Goal: Answer question/provide support: Share knowledge or assist other users

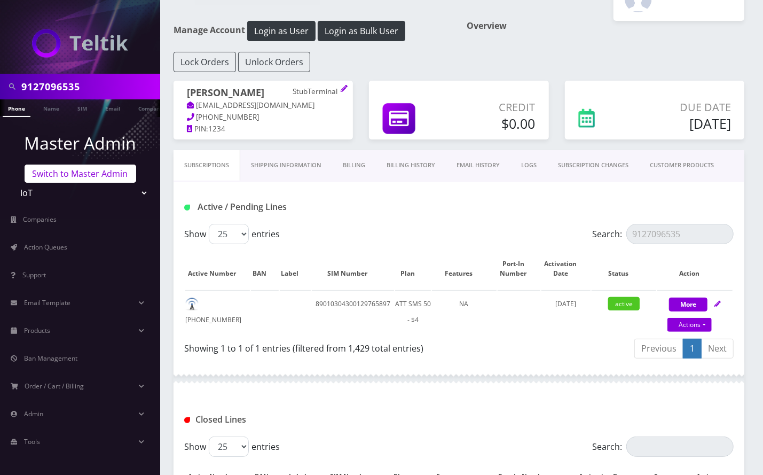
scroll to position [34, 0]
click at [65, 176] on link "Switch to Master Admin" at bounding box center [81, 173] width 112 height 18
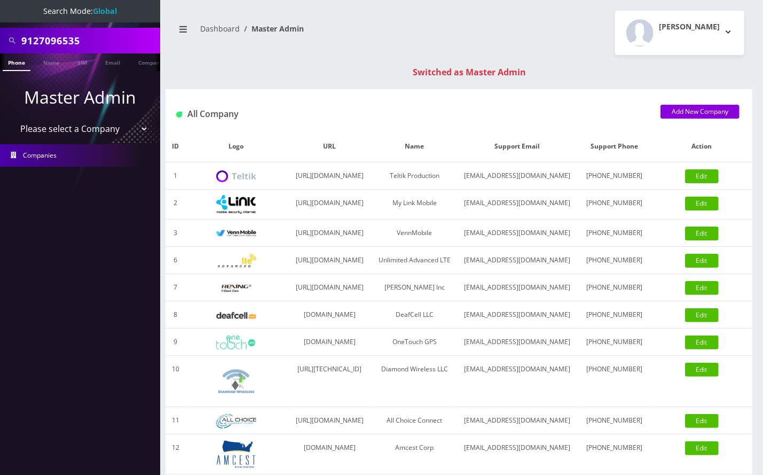
click at [66, 43] on input "9127096535" at bounding box center [89, 40] width 136 height 20
paste input "Aryeh Goldberger"
type input "Aryeh Goldberger"
click at [17, 64] on link "Phone" at bounding box center [17, 62] width 28 height 18
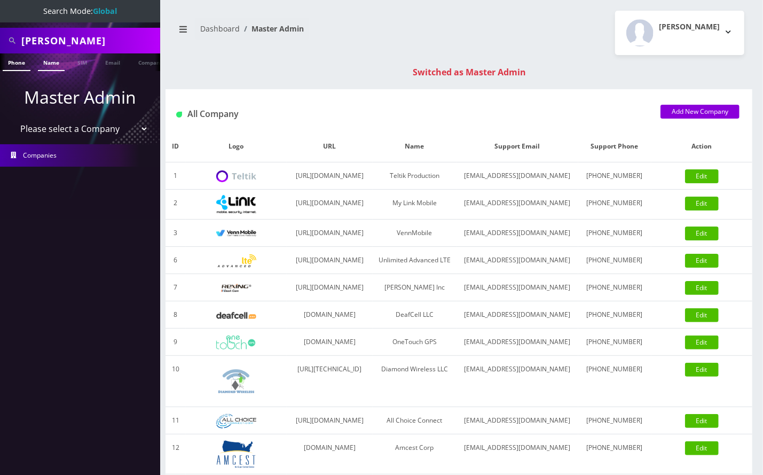
click at [53, 61] on link "Name" at bounding box center [51, 62] width 27 height 18
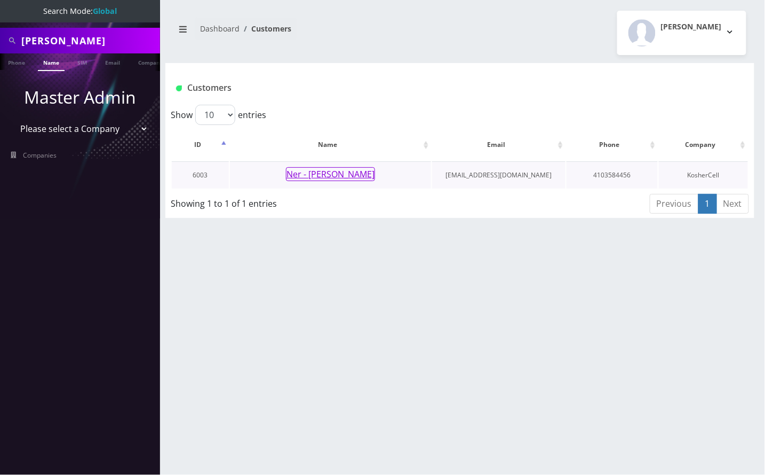
click at [304, 173] on button "Ner - [PERSON_NAME]" at bounding box center [330, 174] width 89 height 14
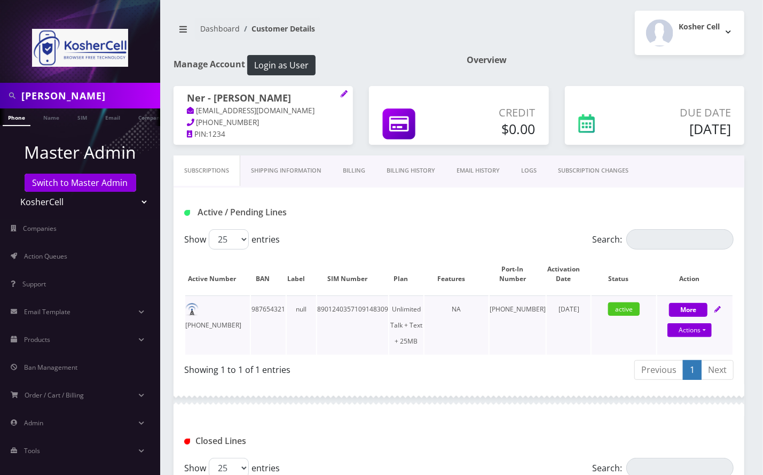
click at [214, 310] on td "443-948-0709" at bounding box center [217, 324] width 65 height 59
copy td "443-948-0709"
click at [68, 182] on link "Switch to Master Admin" at bounding box center [81, 182] width 112 height 18
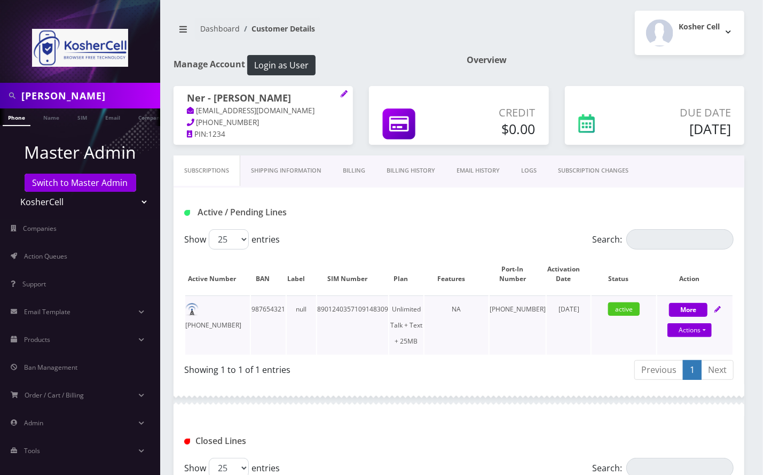
click at [268, 335] on td "987654321" at bounding box center [268, 324] width 35 height 59
click at [219, 307] on td "443-948-0709" at bounding box center [217, 324] width 65 height 59
copy td "443-948-0709"
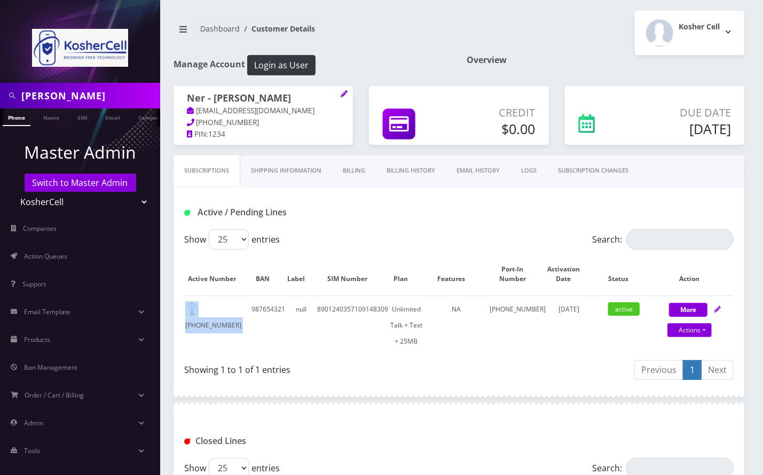
click at [30, 95] on input "Aryeh Goldberger" at bounding box center [89, 95] width 136 height 20
click at [352, 169] on link "Billing" at bounding box center [354, 170] width 44 height 30
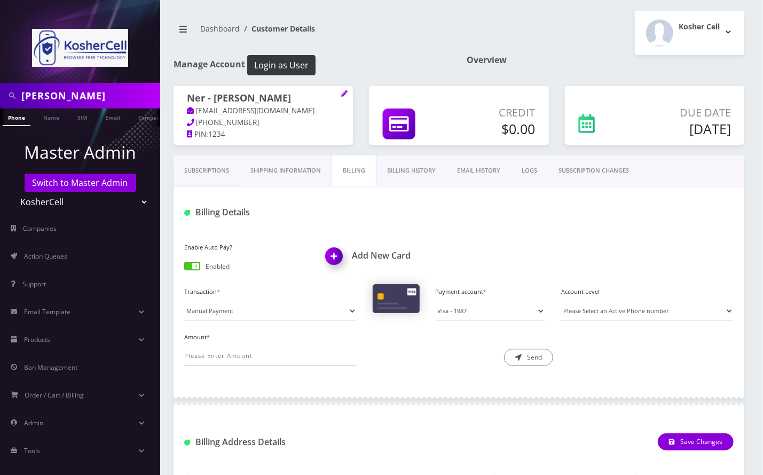
click at [217, 173] on link "Subscriptions" at bounding box center [206, 170] width 66 height 30
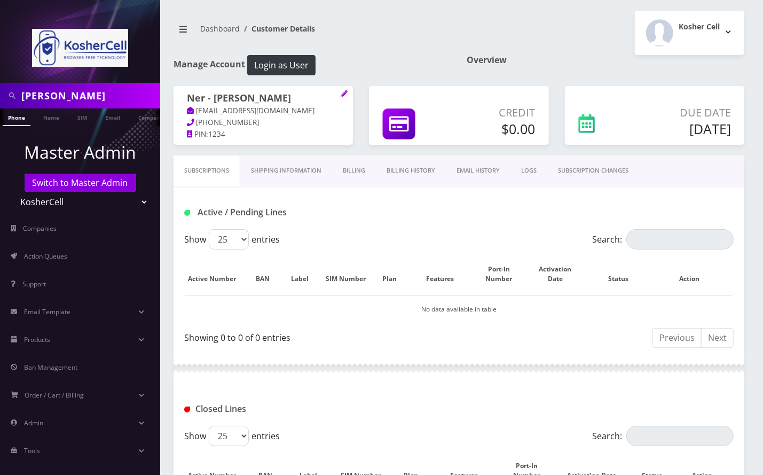
drag, startPoint x: 699, startPoint y: 274, endPoint x: 554, endPoint y: 287, distance: 145.8
click at [700, 274] on th "Action" at bounding box center [694, 274] width 75 height 41
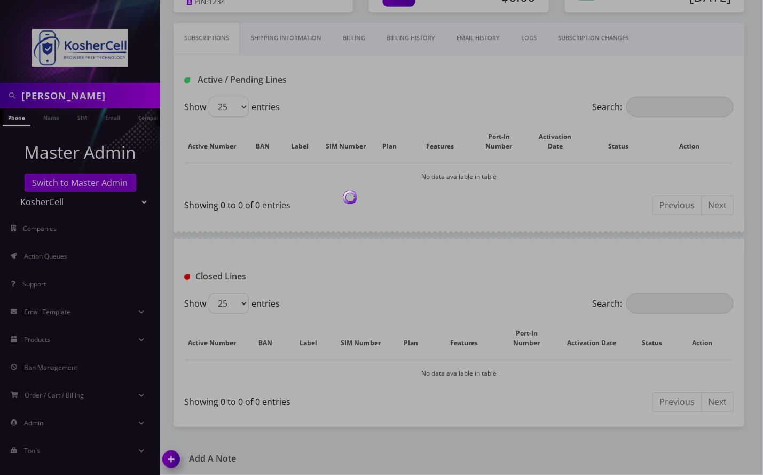
scroll to position [133, 0]
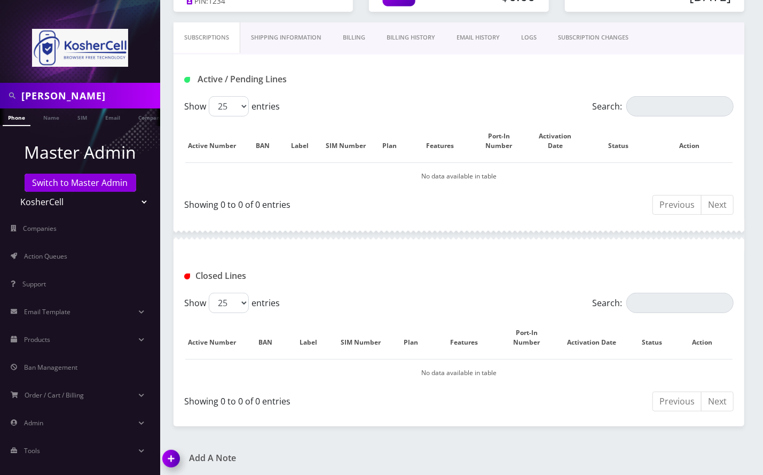
drag, startPoint x: 723, startPoint y: 260, endPoint x: 575, endPoint y: 306, distance: 154.7
click at [723, 260] on div "Closed Lines" at bounding box center [458, 272] width 571 height 42
click at [172, 460] on img at bounding box center [172, 461] width 31 height 31
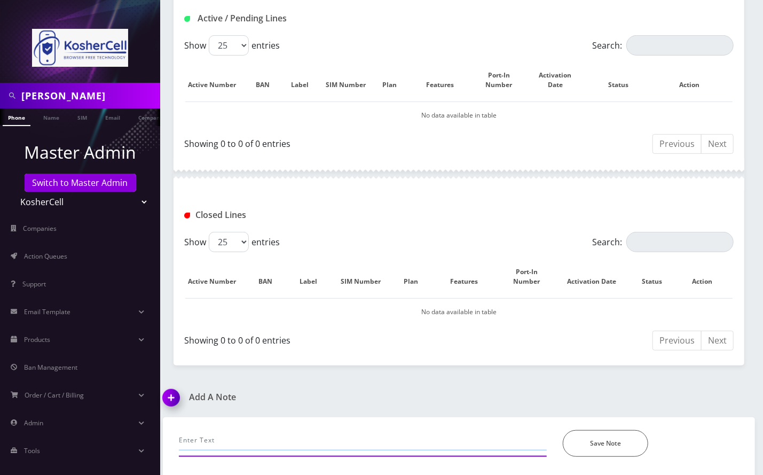
click at [234, 432] on input "text" at bounding box center [363, 440] width 368 height 20
paste input "Received permission to port. Please provide port out info."
type input "per henry: Received permission to port. Please provide port out info., OB- info…"
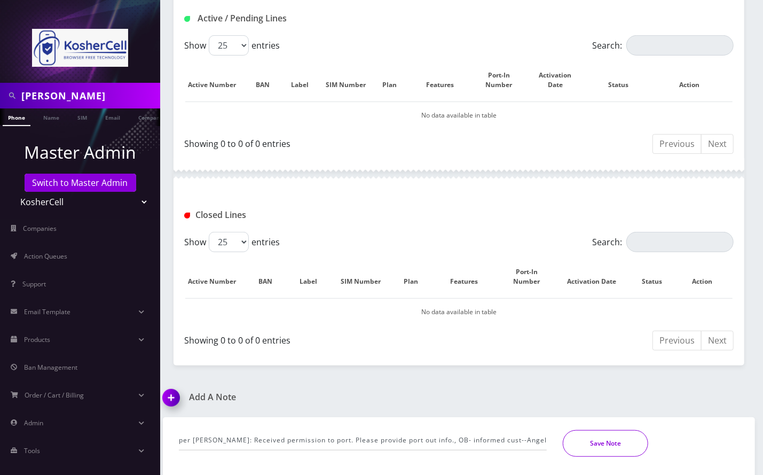
click at [617, 441] on button "Save Note" at bounding box center [605, 443] width 85 height 27
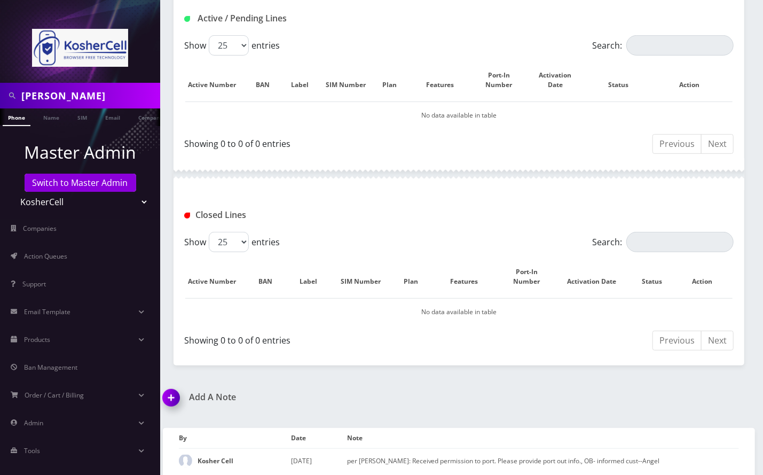
click at [487, 13] on div "Active / Pending Lines" at bounding box center [458, 19] width 565 height 18
click at [89, 89] on input "Aryeh Goldberger" at bounding box center [89, 95] width 136 height 20
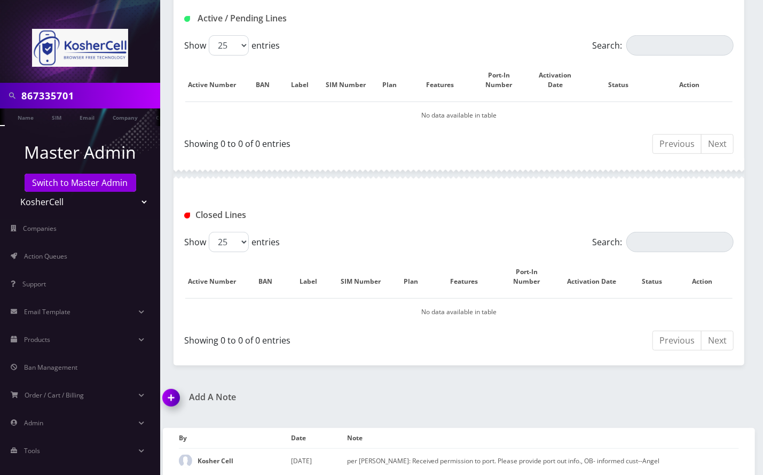
click at [26, 96] on input "867335701" at bounding box center [89, 95] width 136 height 20
click at [89, 95] on input "667335701" at bounding box center [89, 95] width 136 height 20
type input "6673357019"
click at [4, 117] on li at bounding box center [5, 119] width 11 height 27
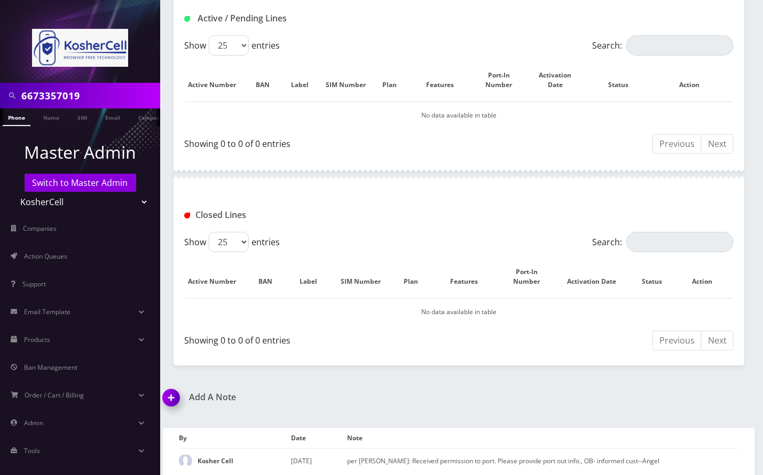
click at [10, 117] on li at bounding box center [5, 119] width 11 height 27
click at [16, 119] on link "Phone" at bounding box center [17, 117] width 28 height 18
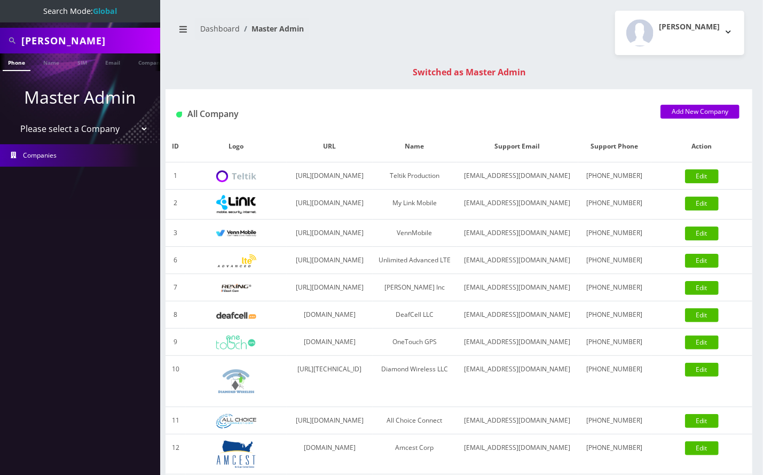
click at [52, 50] on input "Aryeh Goldberger" at bounding box center [89, 40] width 136 height 20
click at [55, 36] on input "Aryeh Goldberger" at bounding box center [89, 40] width 136 height 20
click at [55, 36] on input "[PERSON_NAME]" at bounding box center [89, 40] width 136 height 20
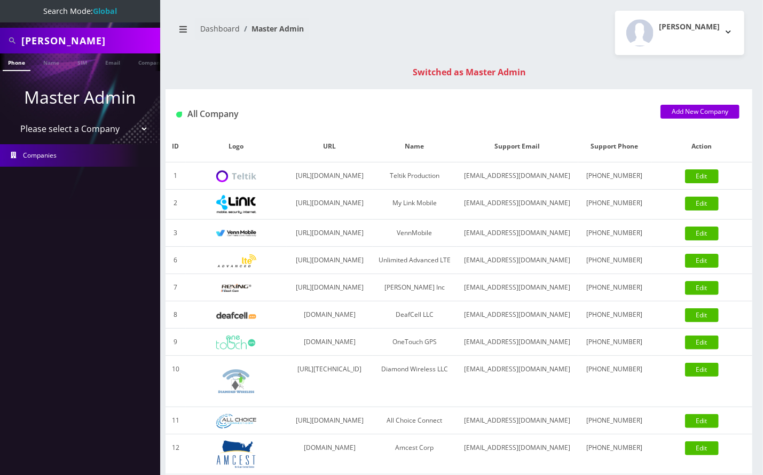
click at [55, 36] on input "[PERSON_NAME]" at bounding box center [89, 40] width 136 height 20
paste input "9297453854"
type input "9297453854"
click at [19, 58] on link "Phone" at bounding box center [17, 62] width 28 height 18
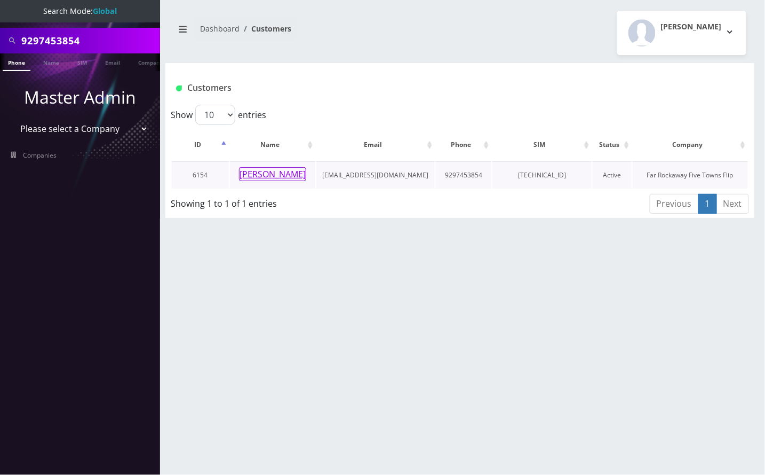
click at [280, 176] on button "[PERSON_NAME]" at bounding box center [272, 174] width 67 height 14
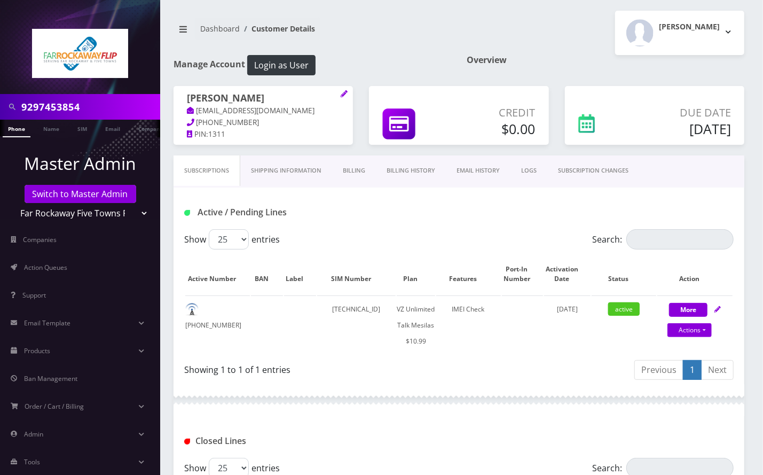
click at [400, 169] on link "Billing History" at bounding box center [411, 170] width 70 height 30
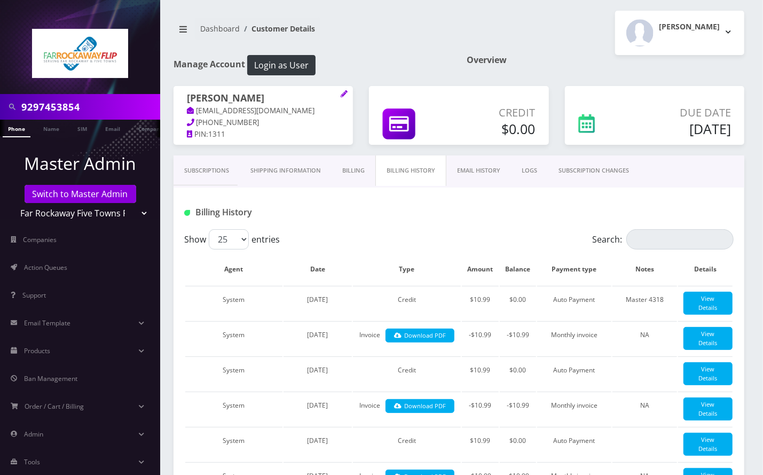
click at [349, 168] on link "Billing" at bounding box center [353, 170] width 44 height 30
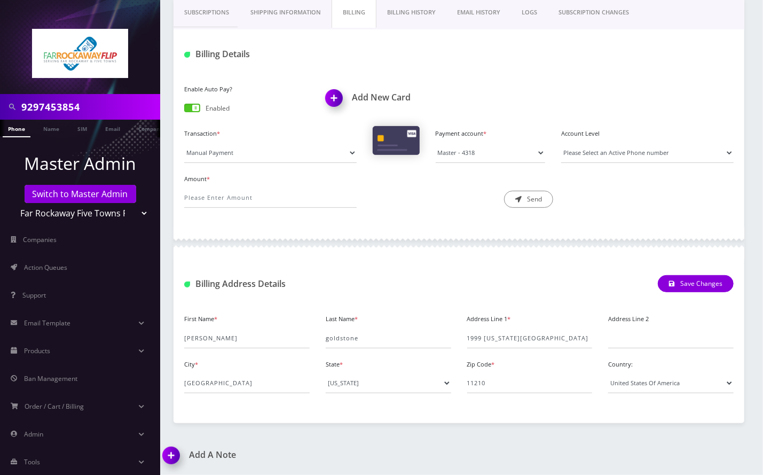
click at [170, 453] on img at bounding box center [172, 458] width 31 height 31
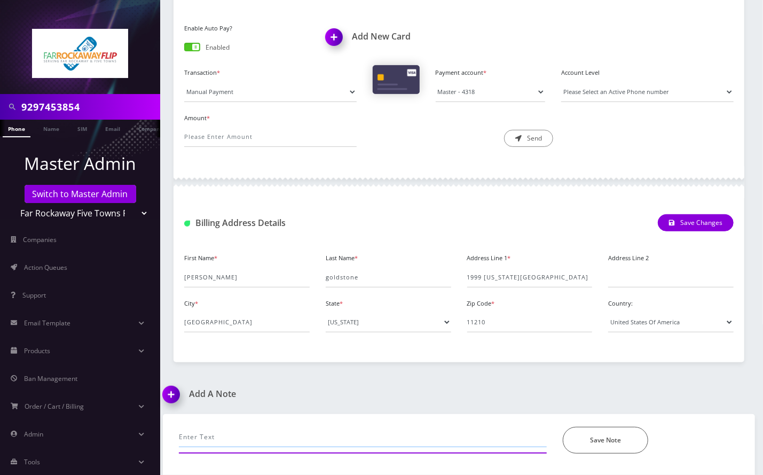
click at [237, 436] on input "text" at bounding box center [363, 437] width 368 height 20
type input "call- provided due date and charged date for AP--Angel"
click at [598, 434] on button "Save Note" at bounding box center [605, 440] width 85 height 27
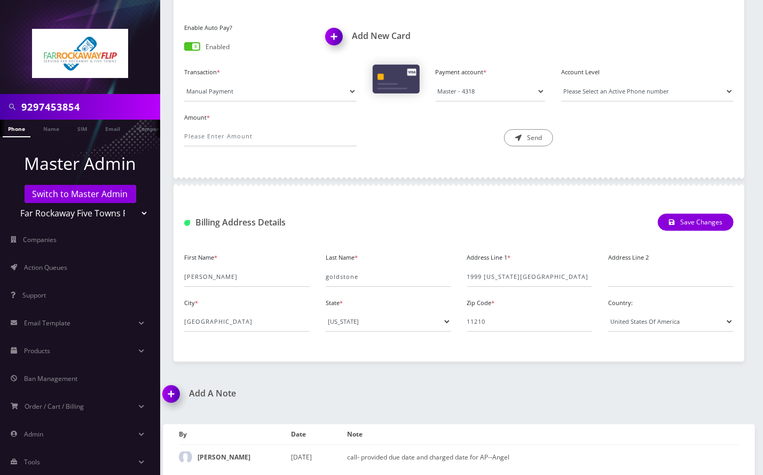
scroll to position [159, 0]
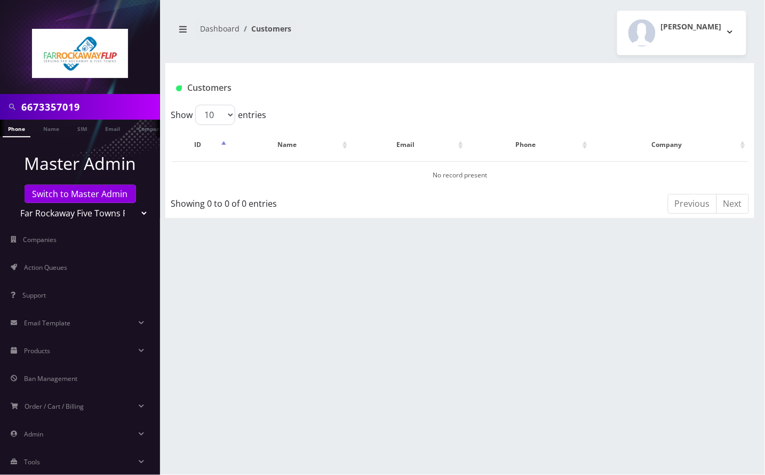
click at [65, 108] on input "6673357019" at bounding box center [89, 107] width 136 height 20
click at [101, 196] on link "Switch to Master Admin" at bounding box center [81, 194] width 112 height 18
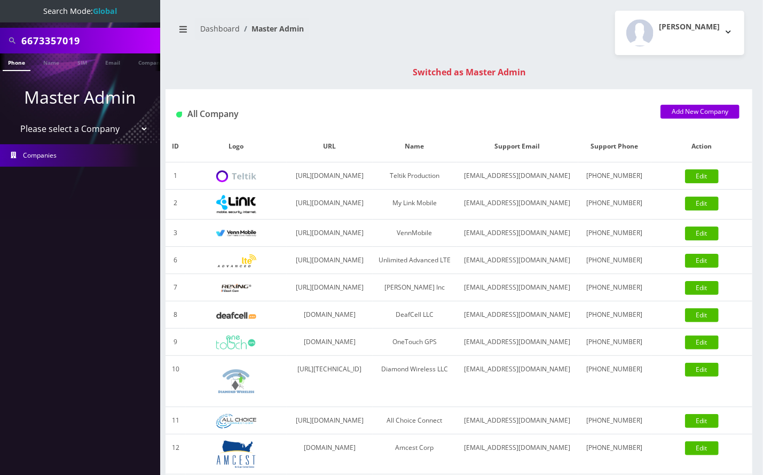
click at [19, 64] on link "Phone" at bounding box center [17, 62] width 28 height 18
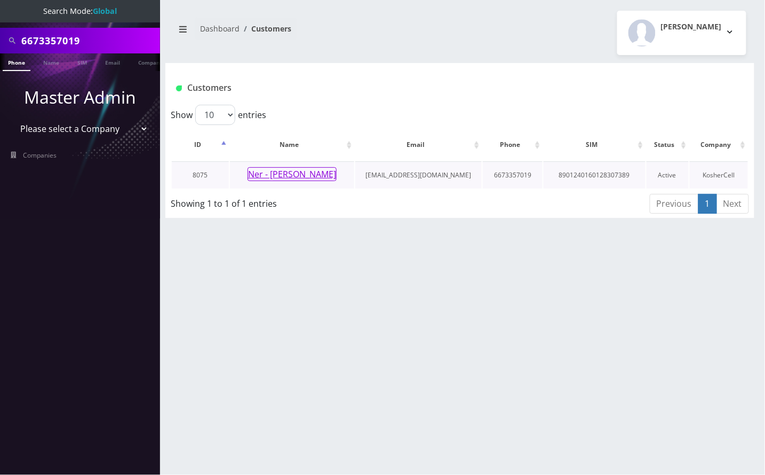
click at [266, 175] on button "Ner - [PERSON_NAME]" at bounding box center [292, 174] width 89 height 14
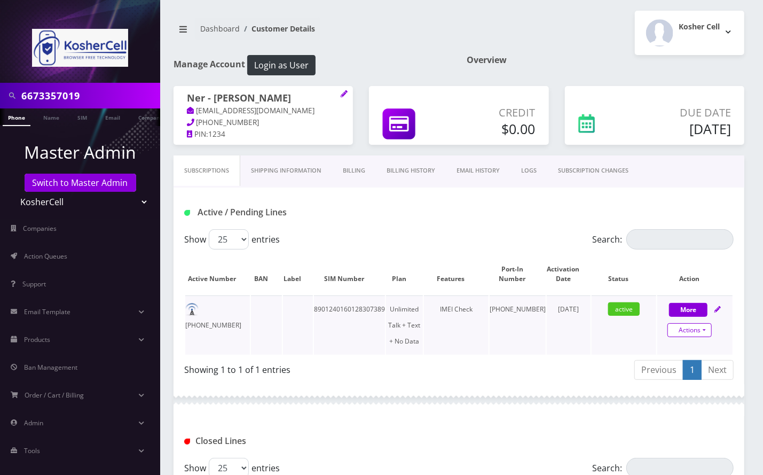
click at [698, 325] on link "Actions" at bounding box center [689, 330] width 44 height 14
select select "363"
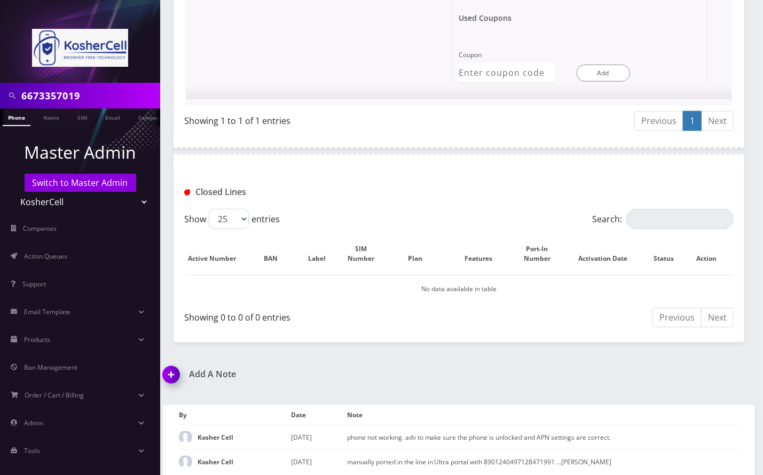
scroll to position [687, 0]
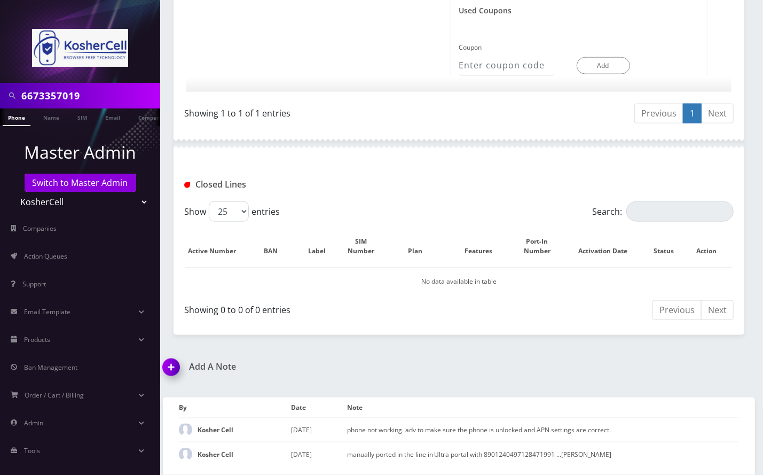
click at [171, 357] on img at bounding box center [172, 370] width 31 height 31
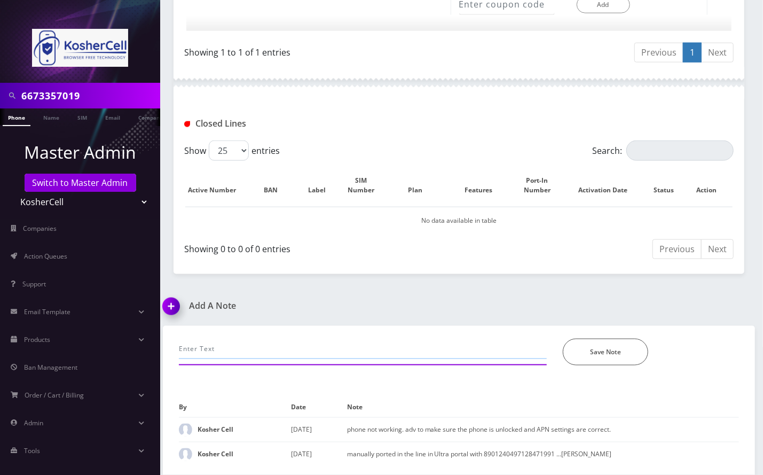
click at [277, 338] on input "text" at bounding box center [363, 348] width 368 height 20
type input "c"
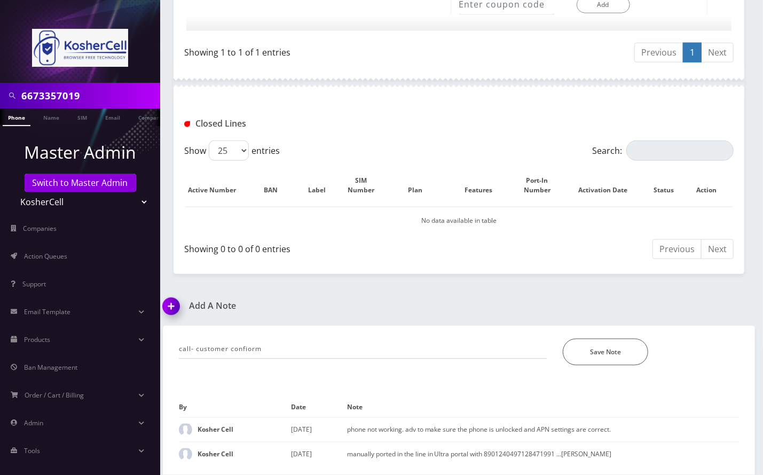
click at [718, 307] on div "Add A Note call- customer confiorm *Please Enter Note Save Note By Date Note Ko…" at bounding box center [459, 388] width 608 height 175
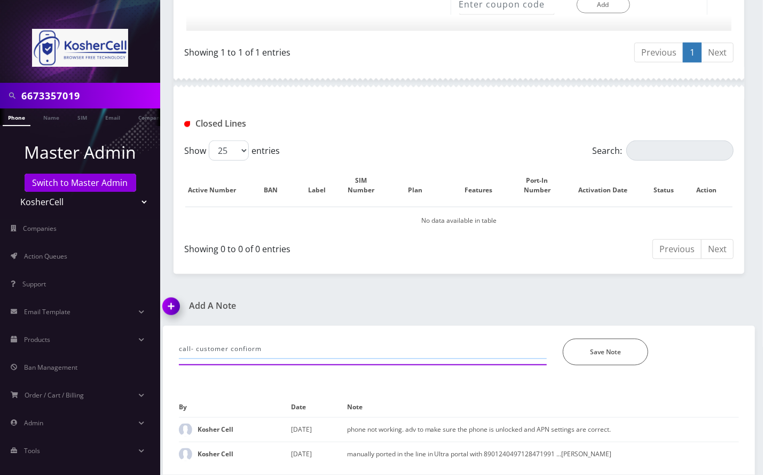
click at [306, 341] on input "call- customer confiorm" at bounding box center [363, 348] width 368 height 20
type input "call- the phone is not with her but with his son, and her son confirmed that th…"
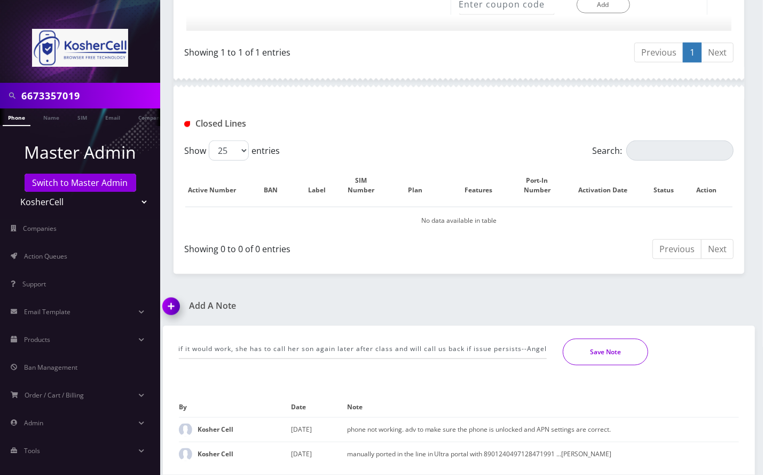
click at [598, 338] on button "Save Note" at bounding box center [605, 351] width 85 height 27
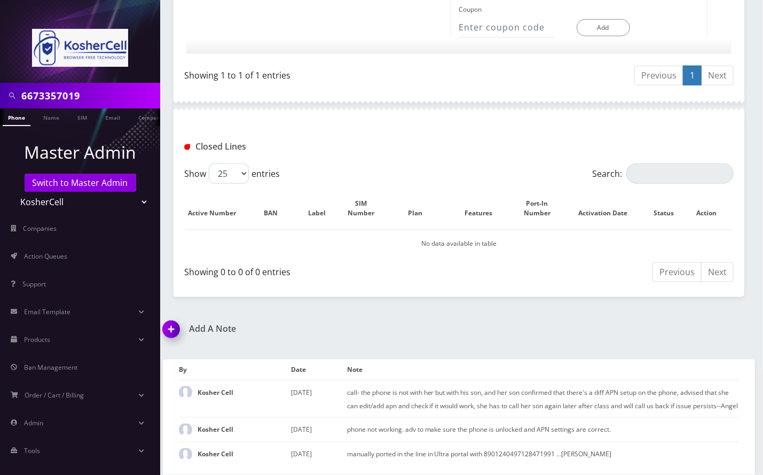
scroll to position [738, 0]
click at [69, 180] on link "Switch to Master Admin" at bounding box center [81, 182] width 112 height 18
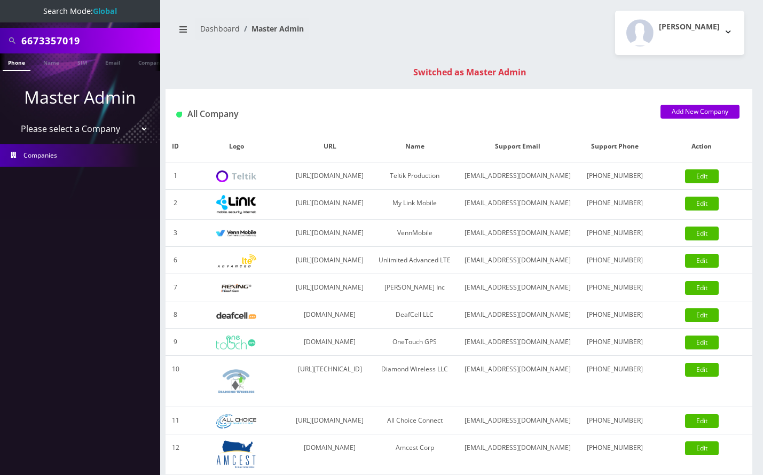
click at [51, 40] on input "6673357019" at bounding box center [89, 40] width 136 height 20
type input "[PERSON_NAME]"
click at [39, 62] on link "Name" at bounding box center [51, 62] width 27 height 18
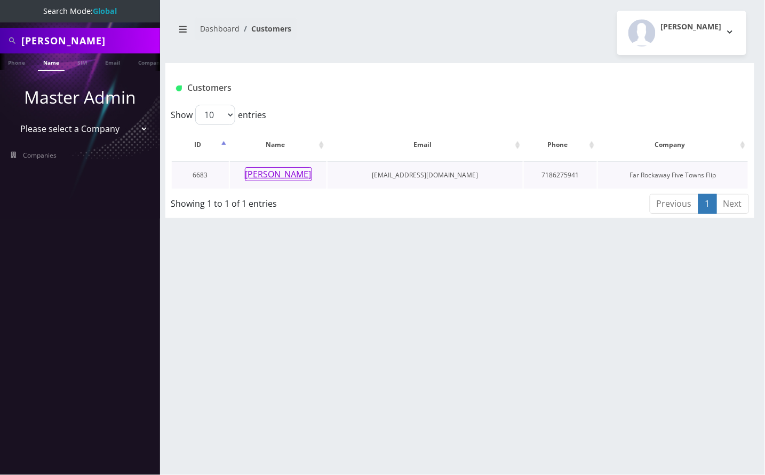
click at [274, 176] on button "[PERSON_NAME]" at bounding box center [278, 174] width 67 height 14
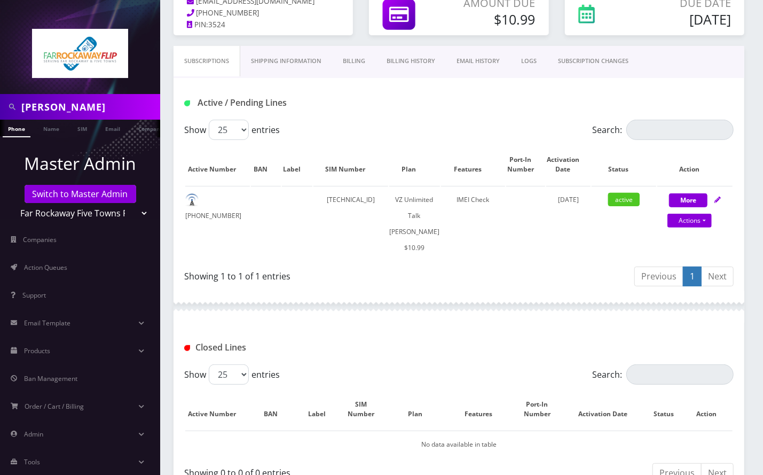
scroll to position [142, 0]
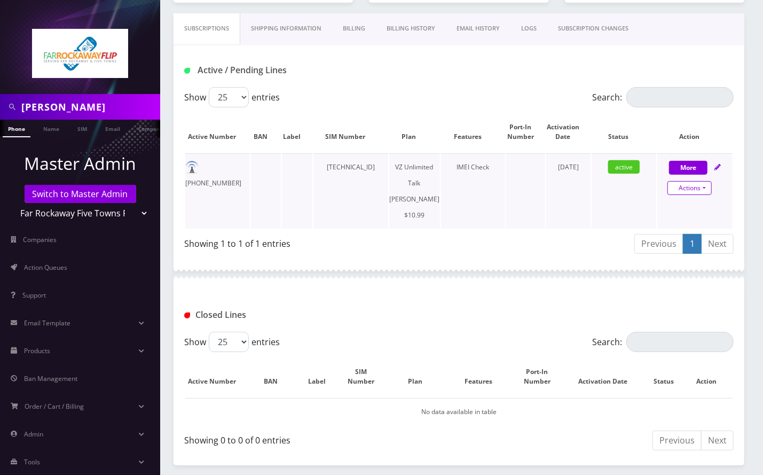
click at [697, 191] on link "Actions" at bounding box center [689, 188] width 44 height 14
select select "366"
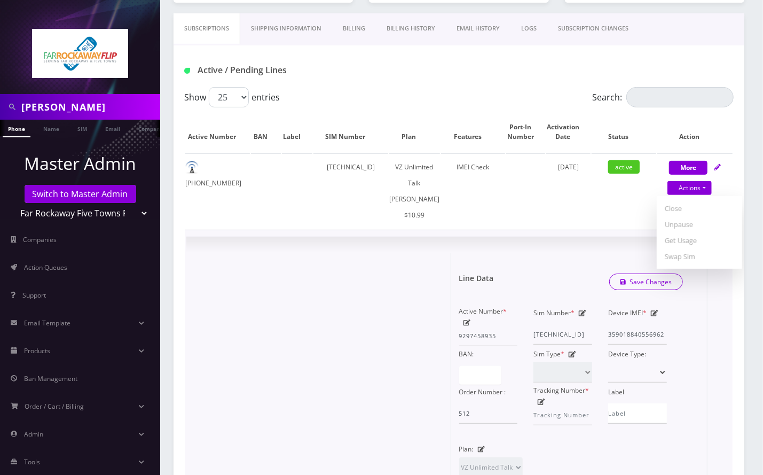
click at [575, 255] on form "Line Data Save Changes Active Number * 9297458935 Sim Number * 8914800001041303…" at bounding box center [579, 422] width 240 height 338
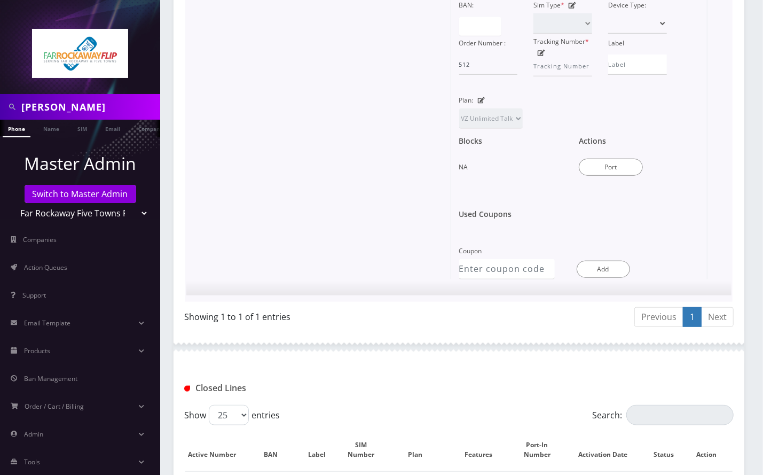
scroll to position [498, 0]
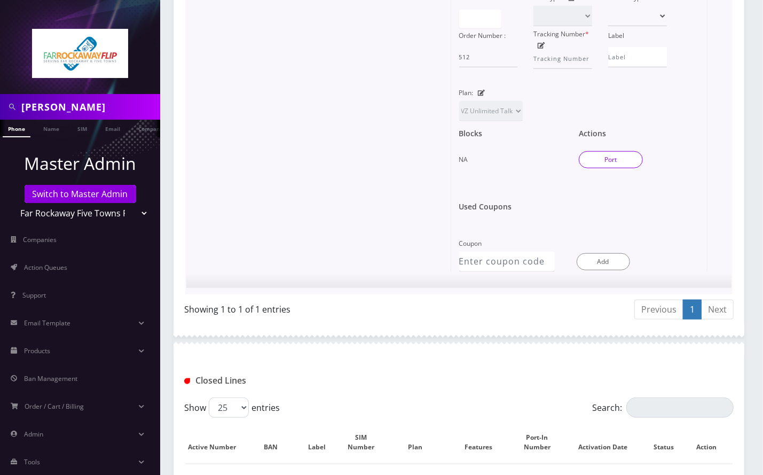
click at [624, 162] on button "Port" at bounding box center [611, 159] width 64 height 17
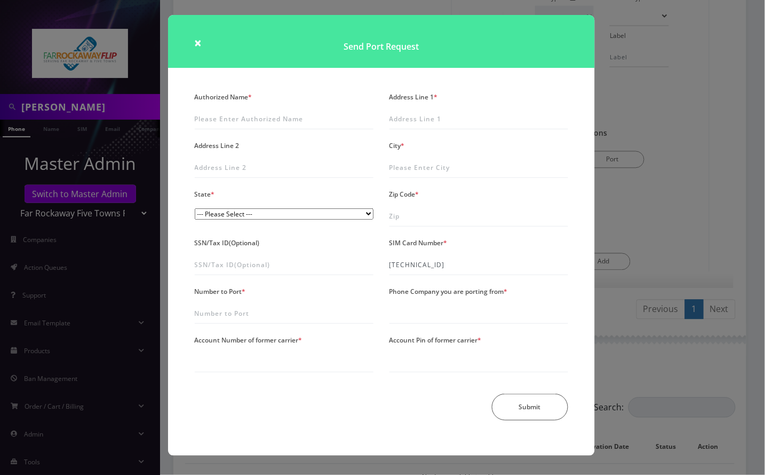
click at [673, 204] on div "× Send Port Request Authorized Name * Address Line 1 * Address Line 2 City * St…" at bounding box center [382, 237] width 765 height 475
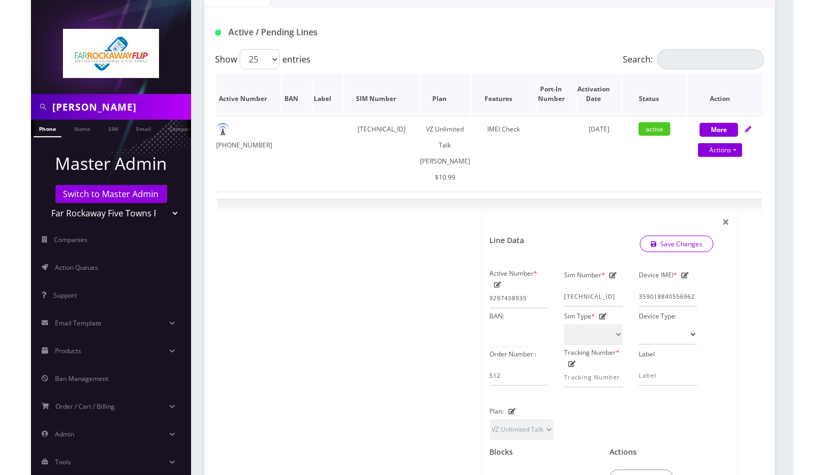
scroll to position [0, 0]
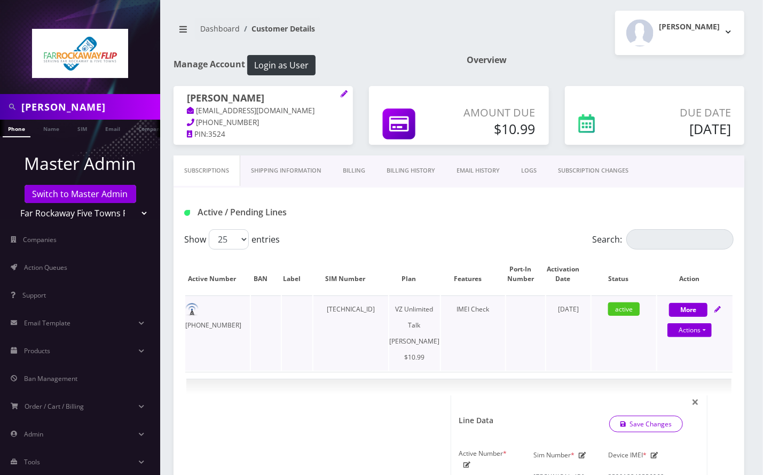
click at [335, 307] on td "89148000010413035064" at bounding box center [350, 332] width 75 height 75
copy td "89148000010413035064"
click at [273, 93] on h1 "Yehudis Katz" at bounding box center [263, 98] width 153 height 13
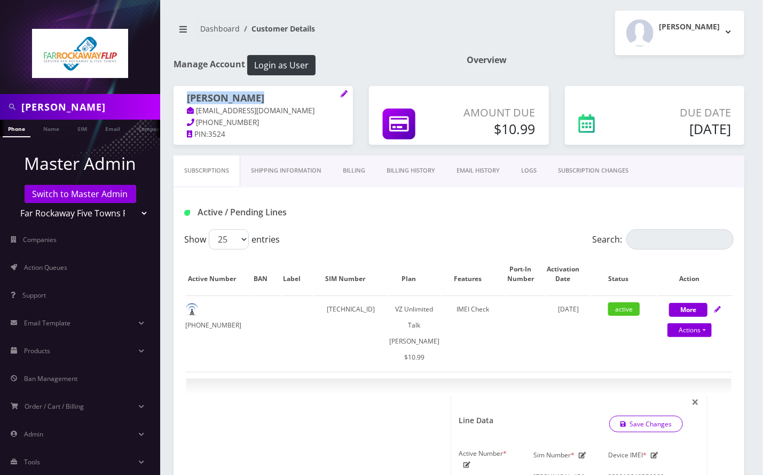
click at [273, 93] on h1 "Yehudis Katz" at bounding box center [263, 98] width 153 height 13
copy h1 "Yehudis Katz"
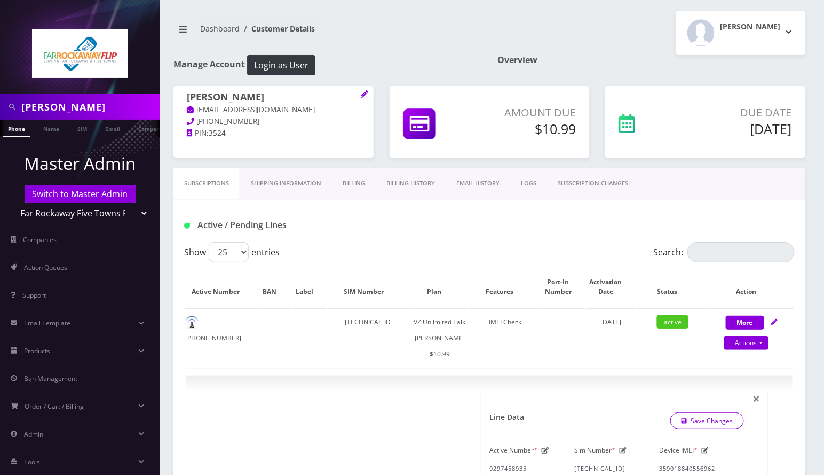
click at [66, 110] on input "[PERSON_NAME]" at bounding box center [89, 107] width 136 height 20
click at [50, 107] on input "[PERSON_NAME]" at bounding box center [89, 107] width 136 height 20
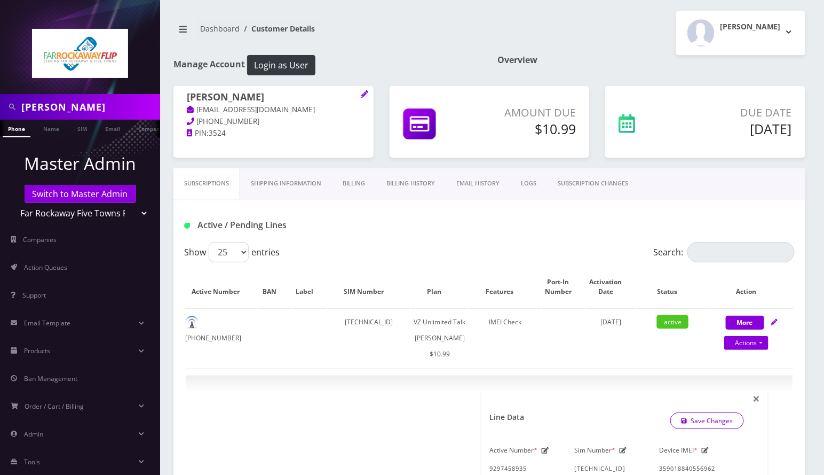
click at [50, 107] on input "[PERSON_NAME]" at bounding box center [89, 107] width 136 height 20
paste input "9294865950"
type input "9294865950"
click at [18, 131] on link "Phone" at bounding box center [17, 129] width 28 height 18
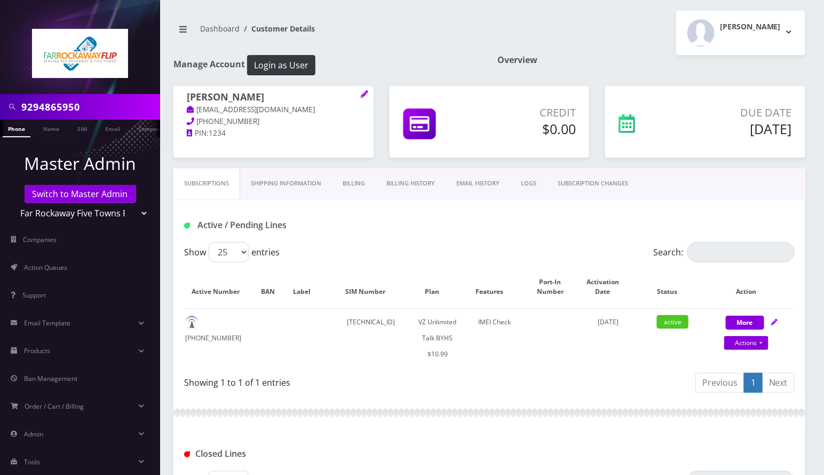
click at [612, 181] on link "SUBSCRIPTION CHANGES" at bounding box center [593, 183] width 92 height 30
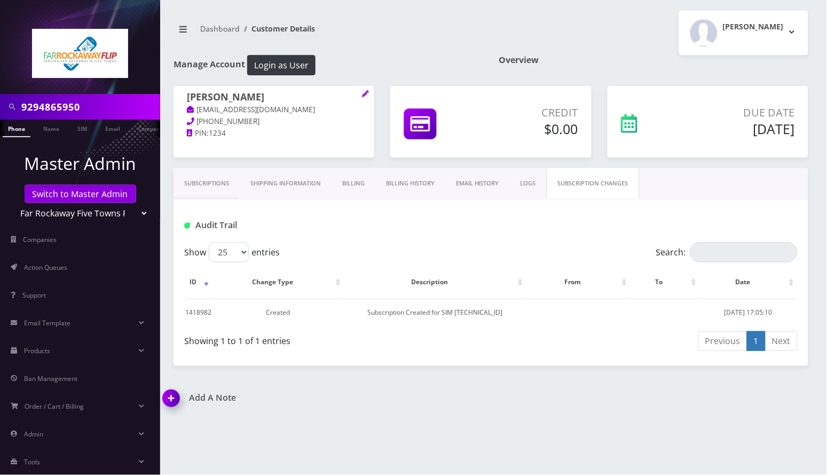
click at [207, 181] on link "Subscriptions" at bounding box center [206, 183] width 66 height 30
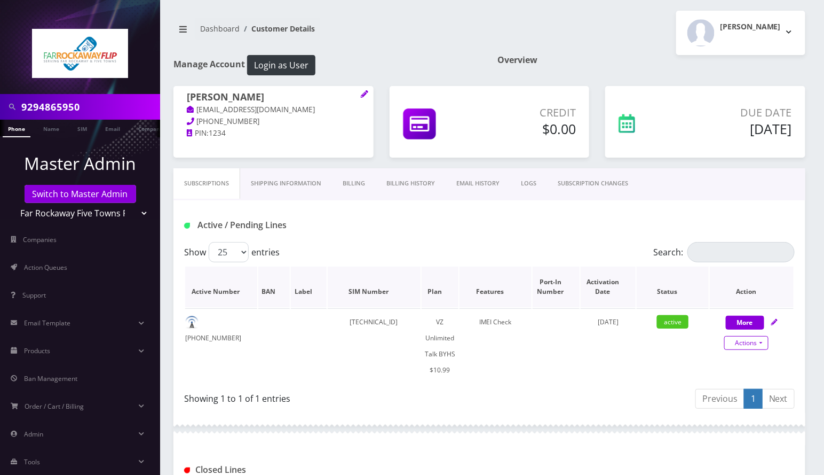
drag, startPoint x: 762, startPoint y: 342, endPoint x: 599, endPoint y: 302, distance: 167.7
click at [762, 342] on link "Actions" at bounding box center [746, 343] width 44 height 14
select select "467"
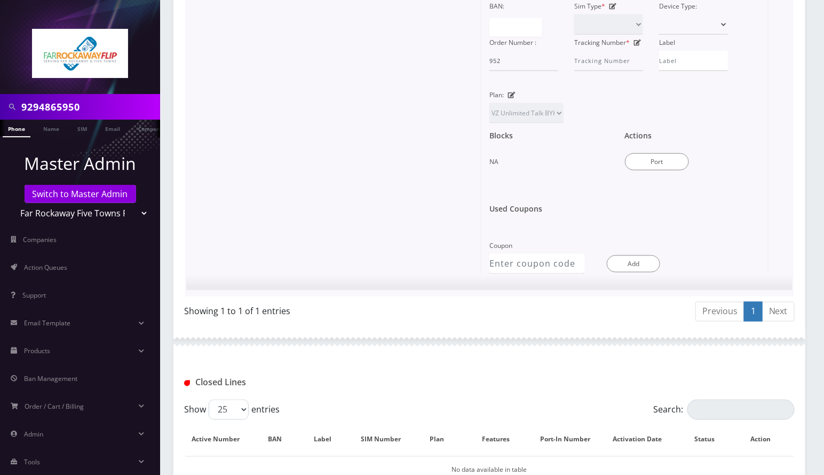
scroll to position [378, 0]
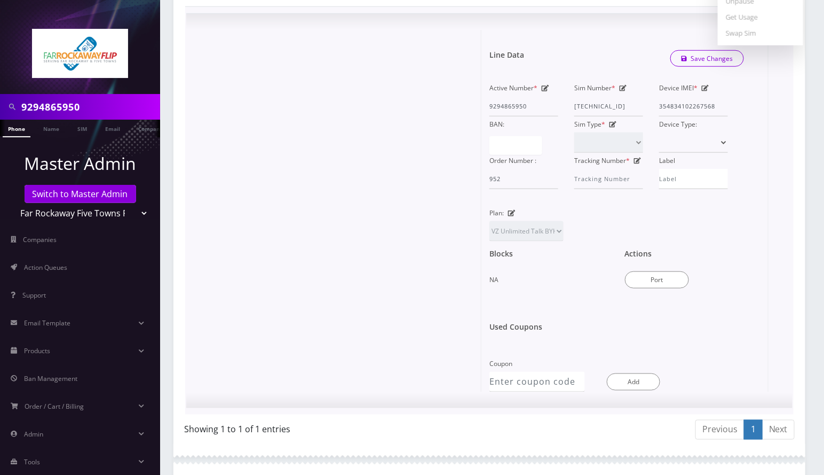
drag, startPoint x: 775, startPoint y: 323, endPoint x: 753, endPoint y: 329, distance: 22.7
click at [775, 323] on div "× Line Data Save Changes Active Number * 9294865950 Sim Number * 89148000011835…" at bounding box center [489, 211] width 574 height 362
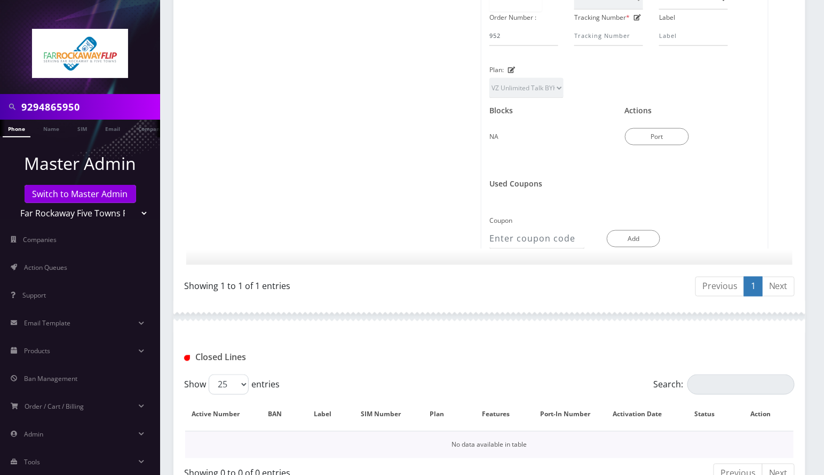
scroll to position [591, 0]
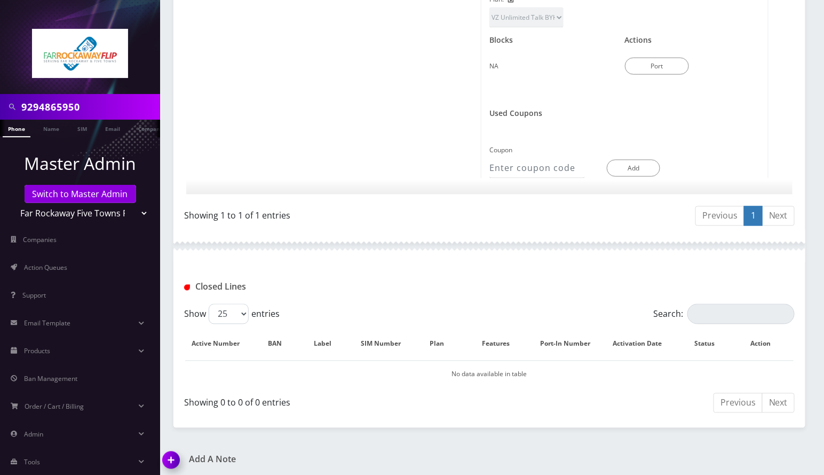
click at [171, 451] on img at bounding box center [172, 463] width 31 height 31
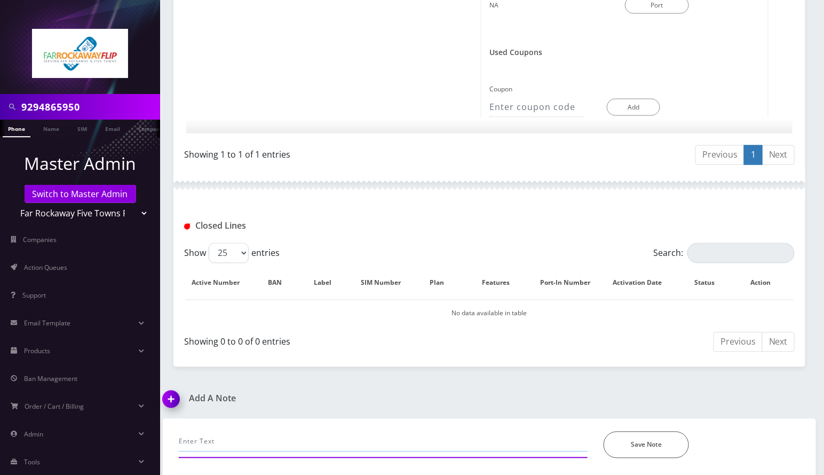
click at [216, 437] on input "text" at bounding box center [383, 441] width 409 height 20
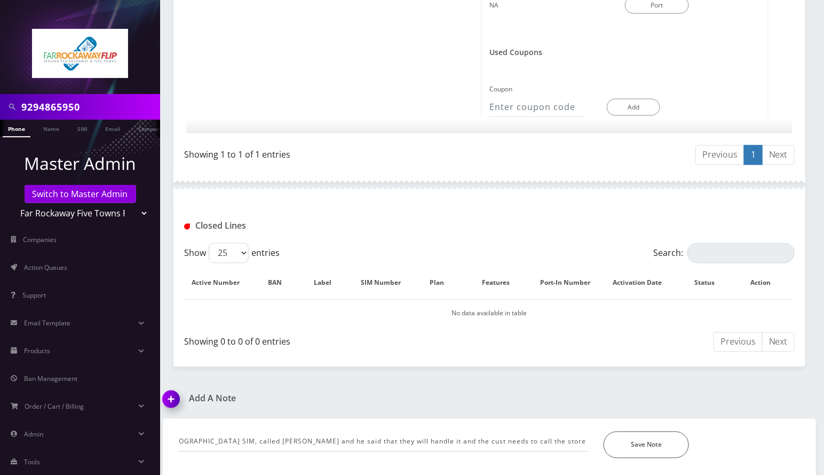
scroll to position [0, 0]
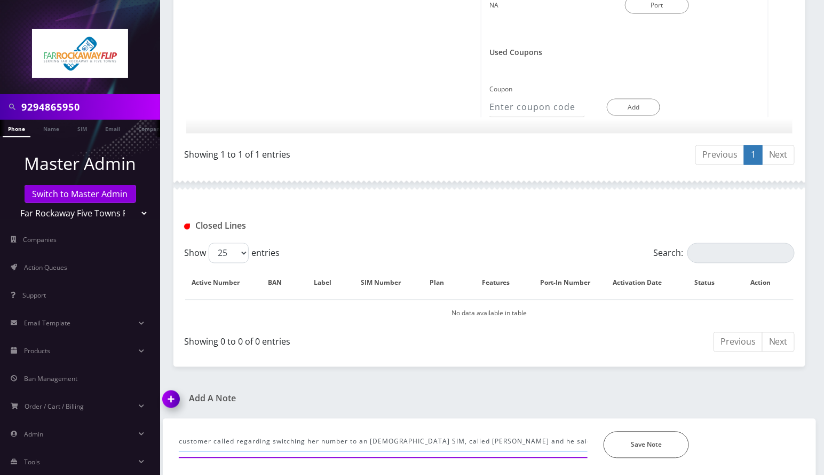
click at [501, 435] on input "customer called regarding switching her number to an Israeli SIM, called TZVI a…" at bounding box center [383, 441] width 409 height 20
paste input "9296546234"
click at [555, 438] on input "customer called regarding switching her number to an Israeli SIM, called TZVI a…" at bounding box center [383, 441] width 409 height 20
paste input "9297458935"
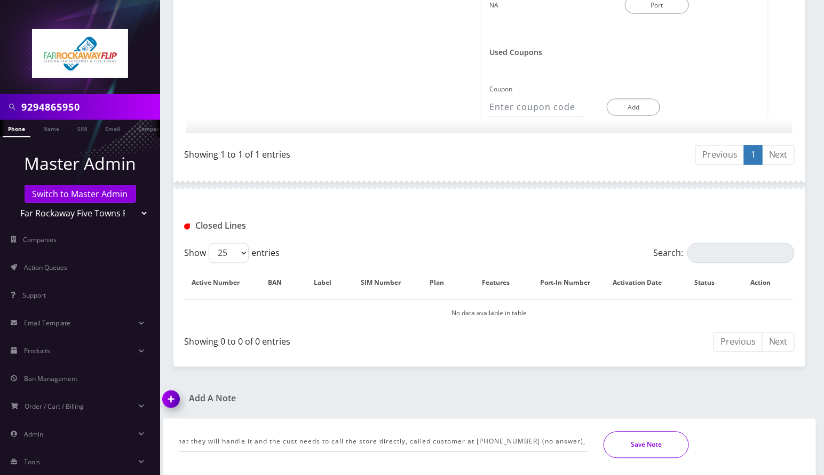
click at [639, 440] on button "Save Note" at bounding box center [646, 444] width 85 height 27
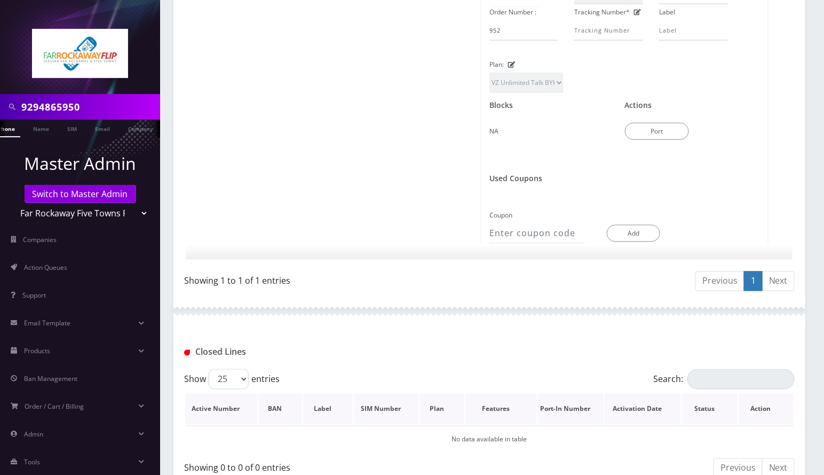
scroll to position [669, 0]
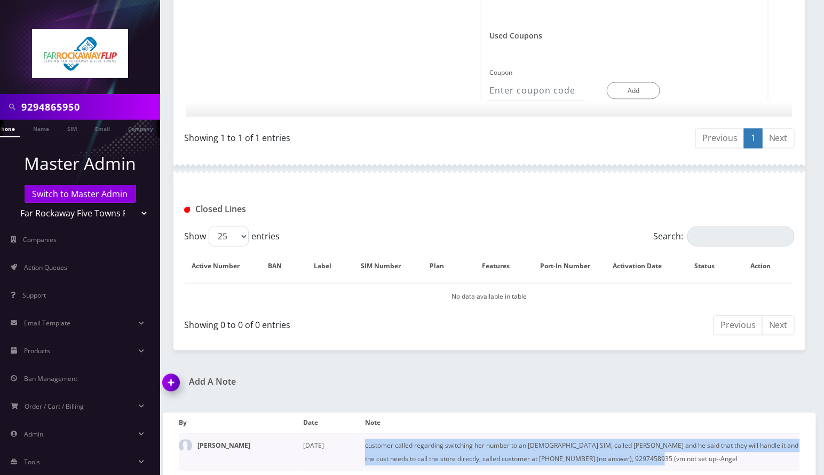
drag, startPoint x: 650, startPoint y: 455, endPoint x: 366, endPoint y: 444, distance: 283.7
click at [366, 444] on td "customer called regarding switching her number to an Israeli SIM, called TZVI a…" at bounding box center [582, 452] width 435 height 38
copy td "customer called regarding switching her number to an Israeli SIM, called TZVI a…"
drag, startPoint x: 173, startPoint y: 377, endPoint x: 190, endPoint y: 376, distance: 16.0
click at [173, 377] on img at bounding box center [172, 385] width 31 height 31
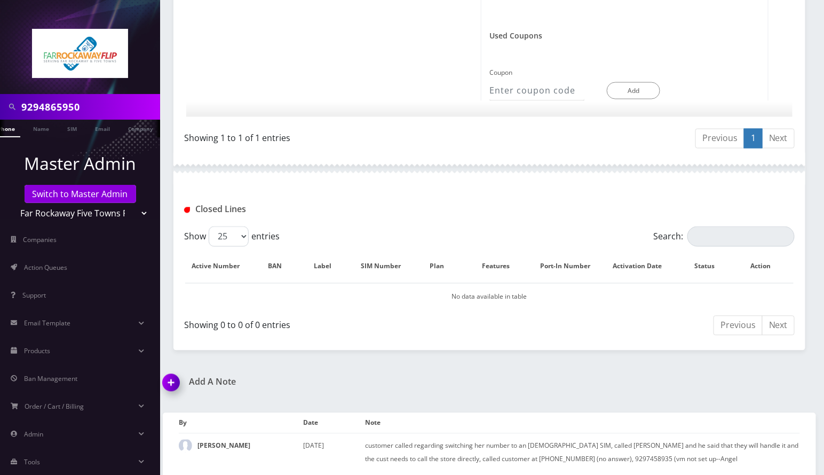
scroll to position [730, 0]
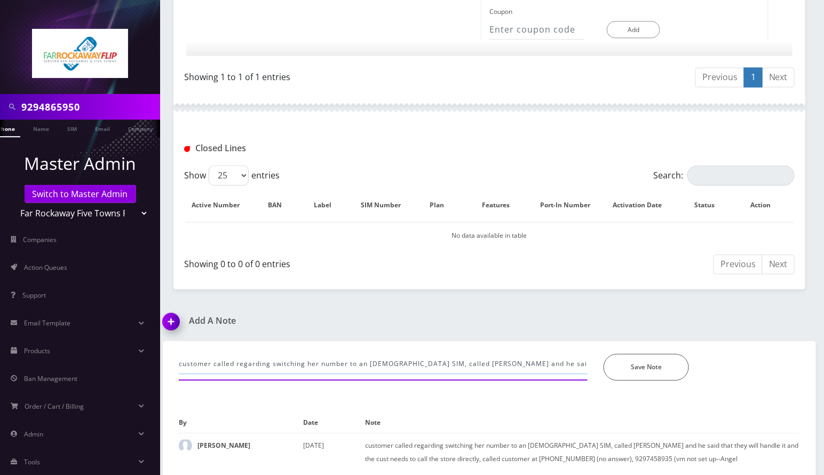
click at [215, 362] on input "customer called regarding switching her number to an Israeli SIM, called TZVI a…" at bounding box center [383, 364] width 409 height 20
click at [335, 360] on input "disregard LAST NOTE.. intended for" at bounding box center [383, 364] width 409 height 20
paste input "Yehudis Katz"
click at [179, 359] on input "disregard LAST NOTE.. intended for Yehudis Katz" at bounding box center [383, 364] width 409 height 20
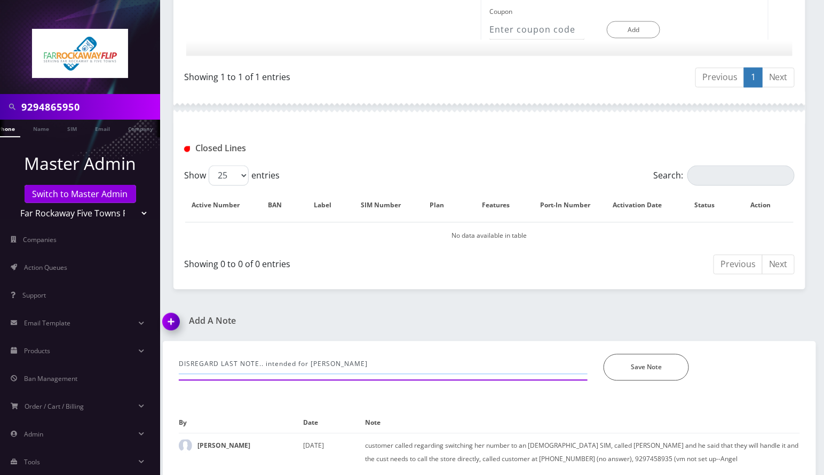
click at [375, 359] on input "DISREGARD LAST NOTE.. intended for Yehudis Katz" at bounding box center [383, 364] width 409 height 20
type input "DISREGARD LAST NOTE.. intended for [PERSON_NAME]---Angel"
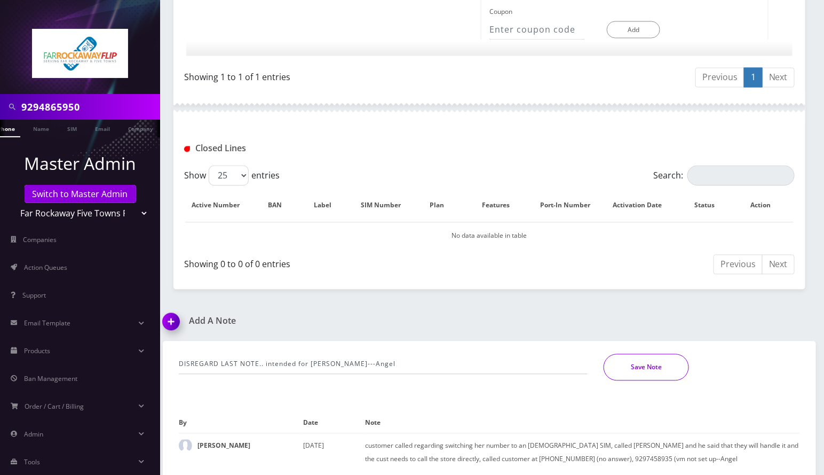
click at [636, 365] on button "Save Note" at bounding box center [646, 367] width 85 height 27
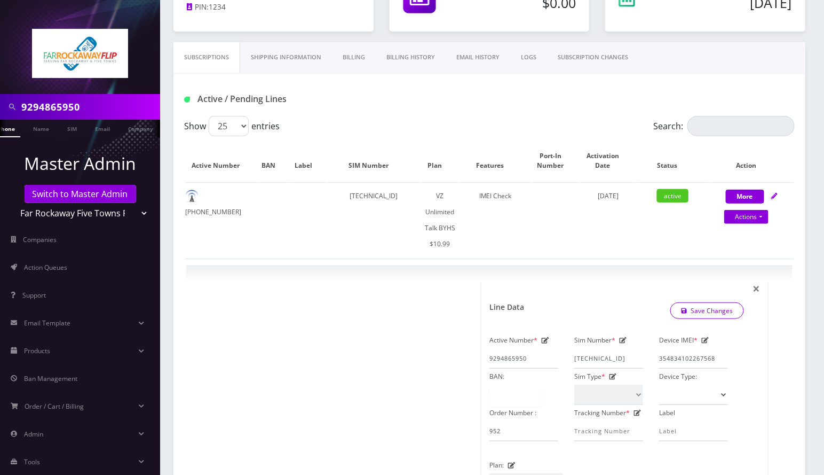
scroll to position [0, 0]
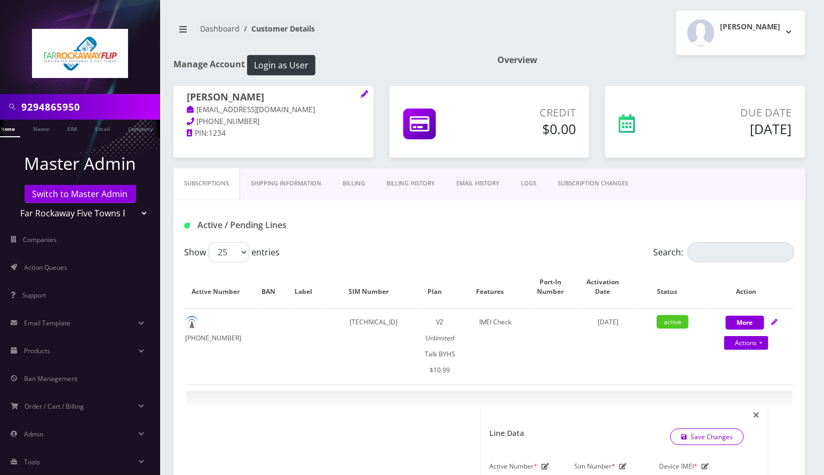
click at [48, 110] on input "9294865950" at bounding box center [89, 107] width 136 height 20
type input "y"
type input "Yehudis Katz"
click at [44, 129] on link "Name" at bounding box center [41, 129] width 27 height 18
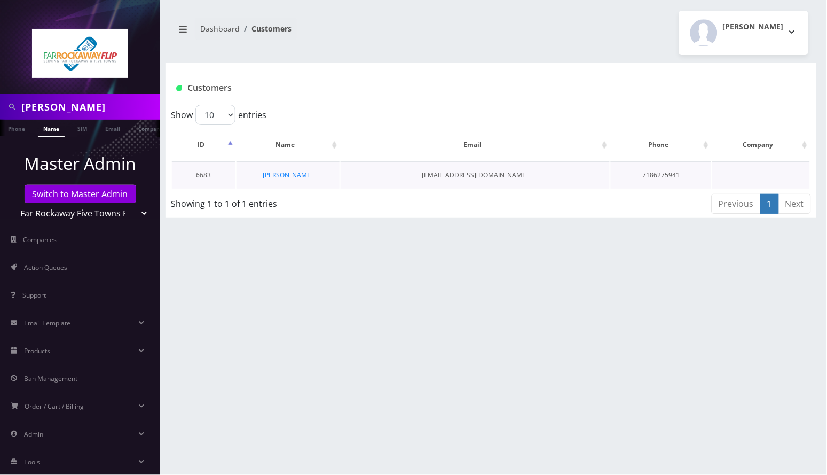
click at [299, 168] on td "[PERSON_NAME]" at bounding box center [287, 174] width 103 height 27
click at [297, 171] on link "[PERSON_NAME]" at bounding box center [288, 174] width 50 height 9
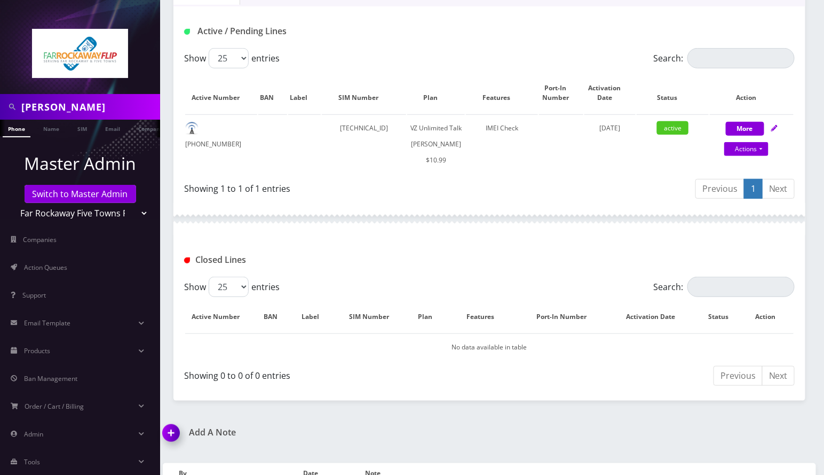
scroll to position [272, 0]
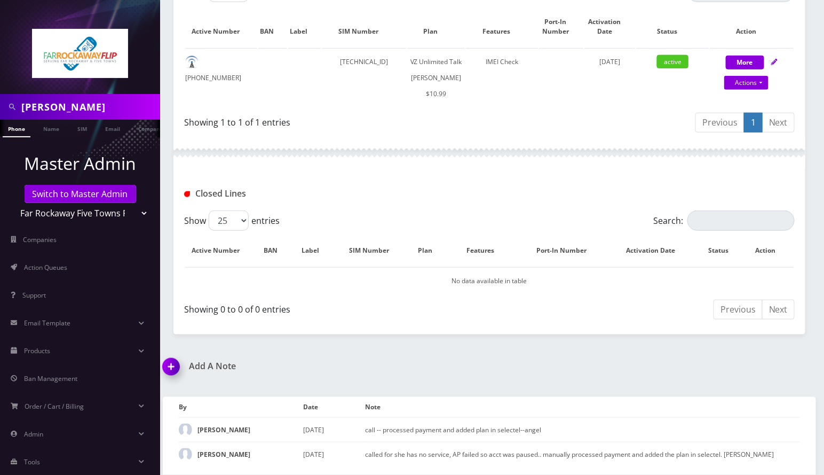
click at [177, 369] on img at bounding box center [172, 369] width 31 height 31
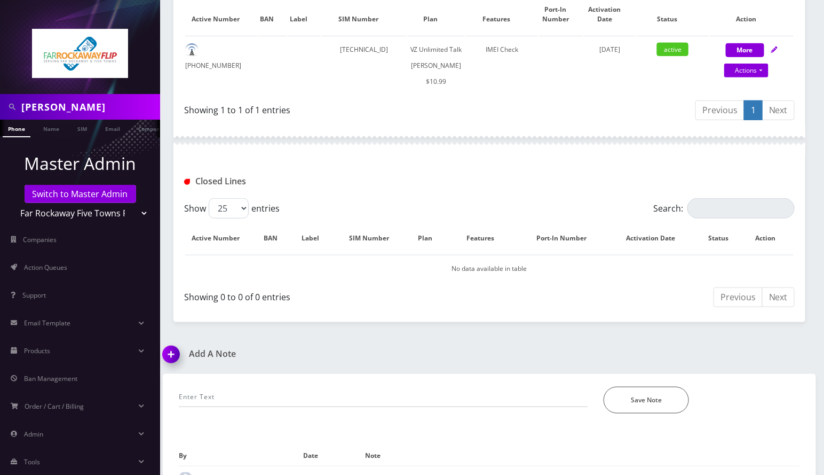
scroll to position [334, 0]
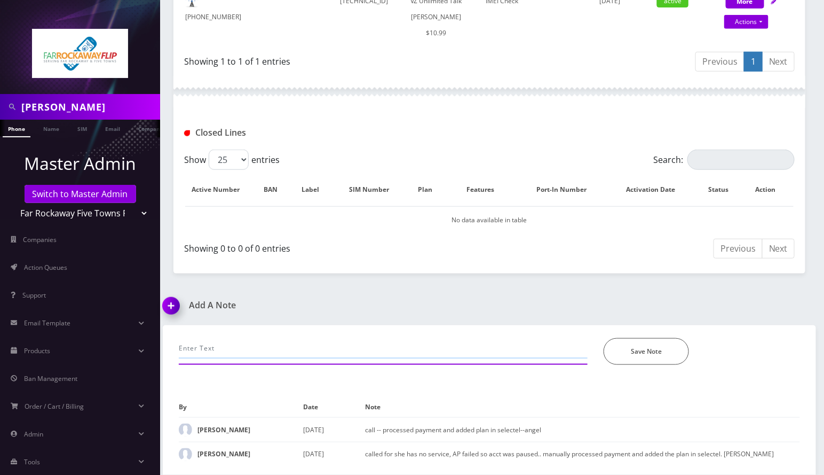
click at [257, 358] on input "text" at bounding box center [383, 348] width 409 height 20
paste input "customer called regarding switching her number to an Israeli SIM, called TZVI a…"
type input "customer called regarding switching her number to an Israeli SIM, called TZVI a…"
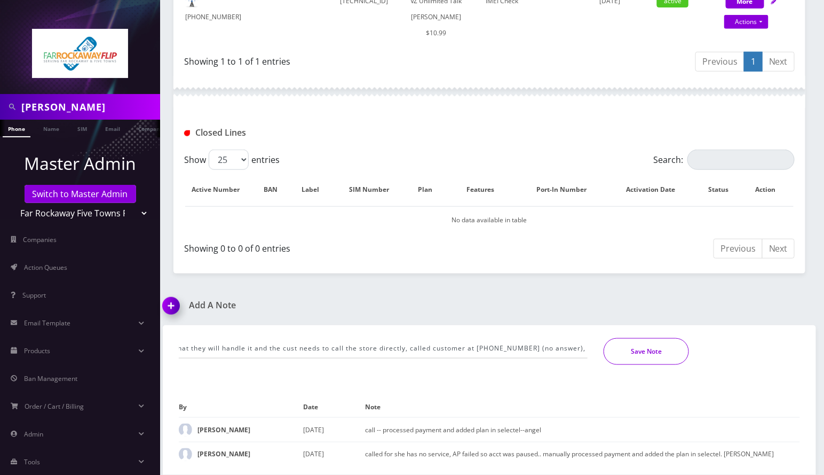
click at [635, 347] on button "Save Note" at bounding box center [646, 351] width 85 height 27
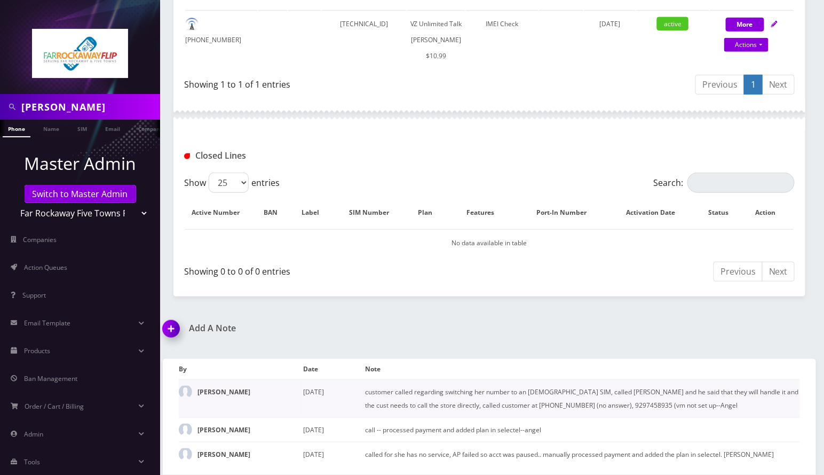
scroll to position [0, 0]
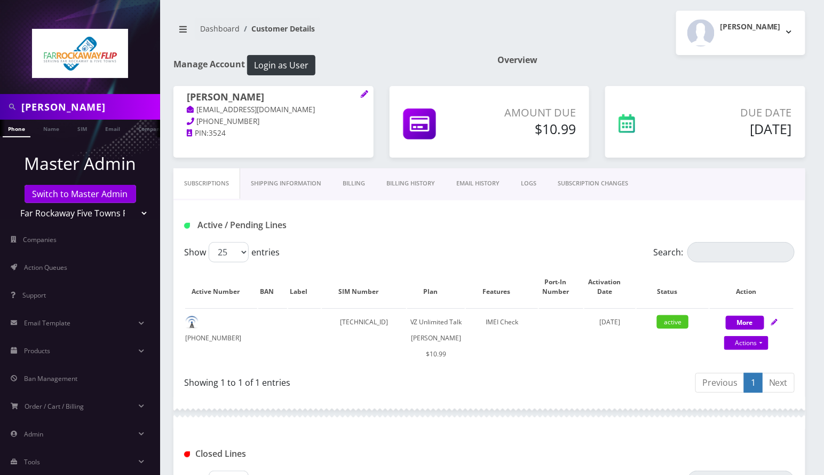
click at [48, 108] on input "Yehudis Katz" at bounding box center [89, 107] width 136 height 20
paste input "9294865950"
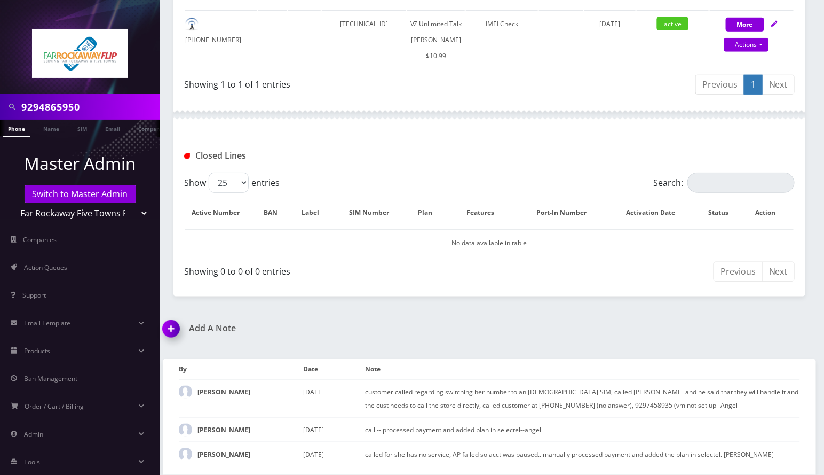
type input "9294865950"
click at [15, 128] on link "Phone" at bounding box center [17, 129] width 28 height 18
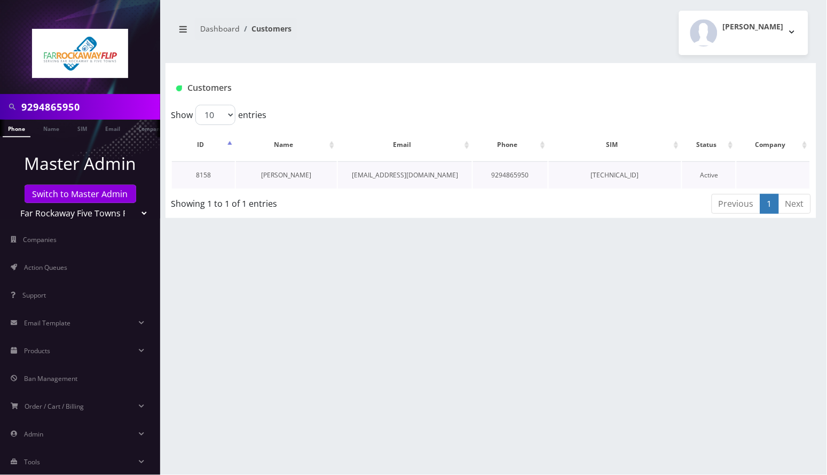
click at [297, 176] on link "[PERSON_NAME]" at bounding box center [287, 174] width 50 height 9
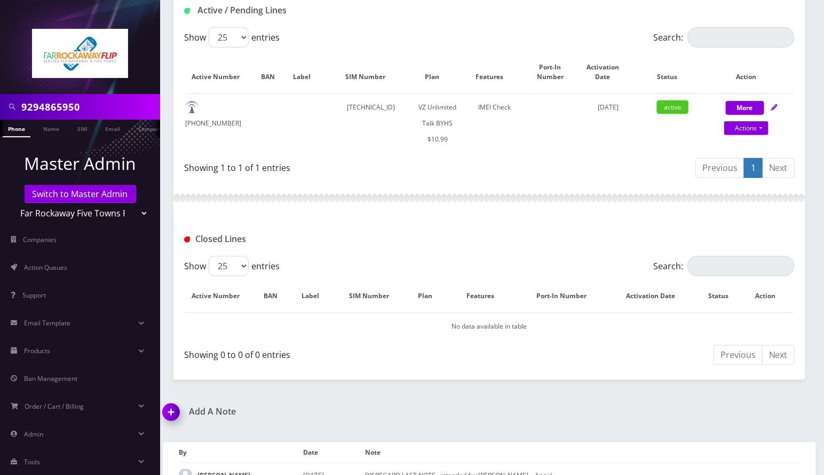
scroll to position [270, 0]
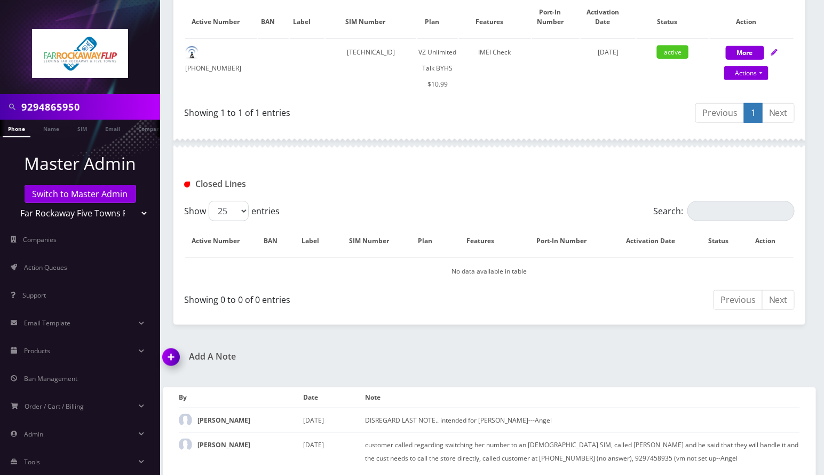
click at [18, 132] on link "Phone" at bounding box center [17, 129] width 28 height 18
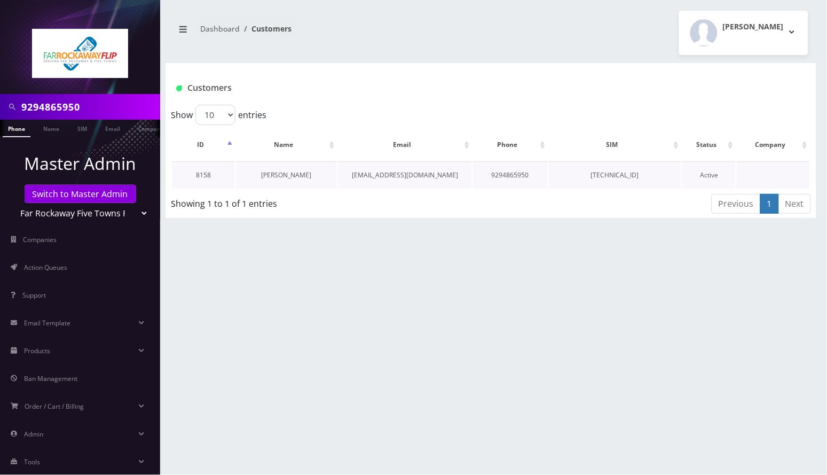
click at [296, 178] on link "[PERSON_NAME]" at bounding box center [287, 174] width 50 height 9
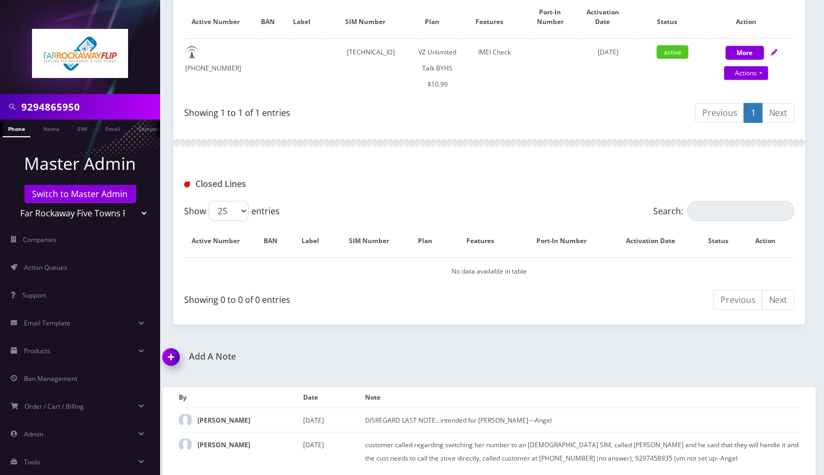
click at [169, 355] on img at bounding box center [172, 360] width 31 height 31
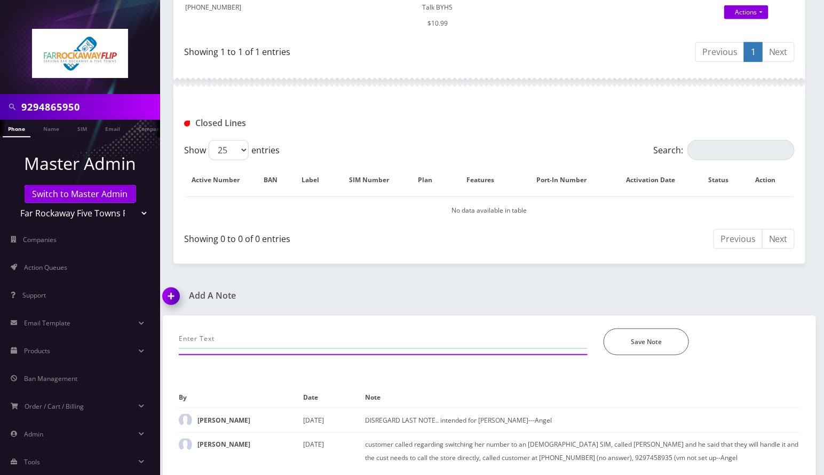
click at [256, 336] on input "text" at bounding box center [383, 338] width 409 height 20
type input "unable to make calls, chatted selectel twice to reset network, did airplane mod…"
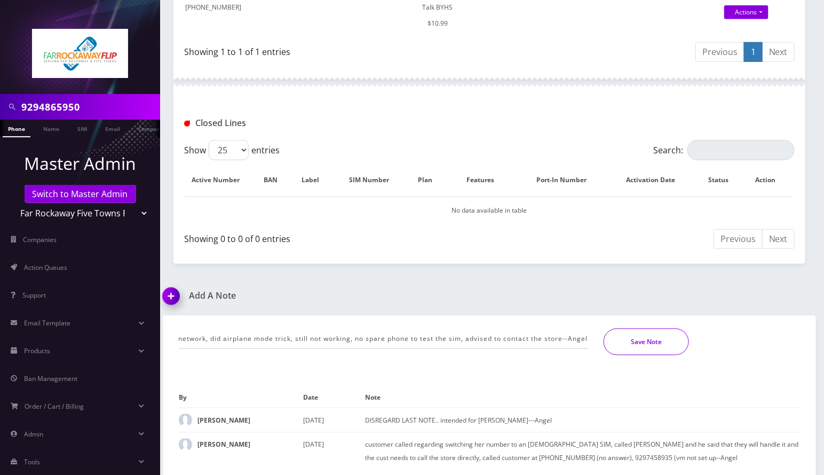
scroll to position [0, 0]
click at [635, 346] on button "Save Note" at bounding box center [646, 341] width 85 height 27
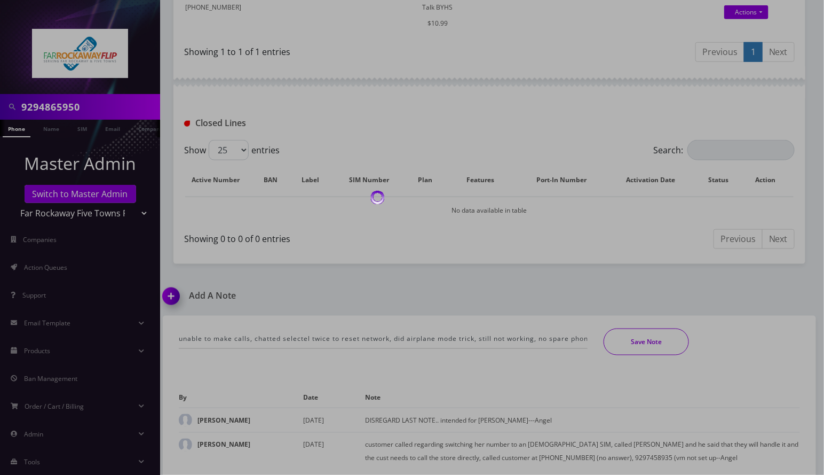
scroll to position [308, 0]
